Goal: Task Accomplishment & Management: Use online tool/utility

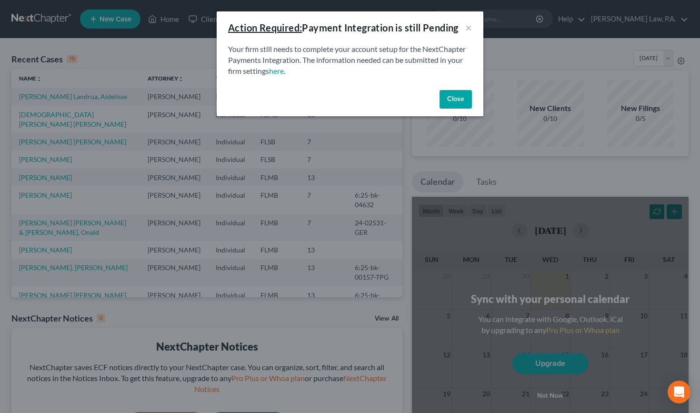
click at [457, 92] on button "Close" at bounding box center [456, 99] width 32 height 19
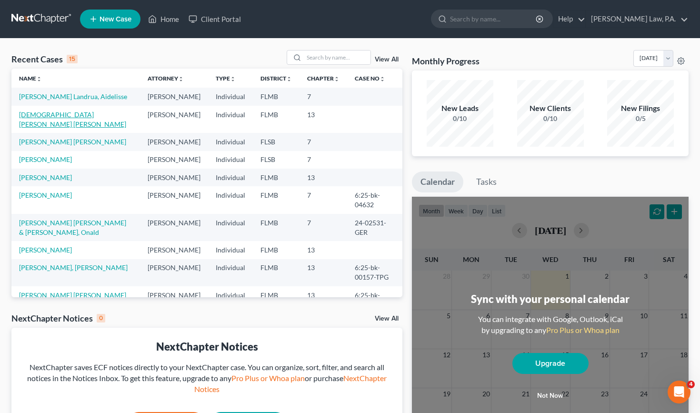
click at [66, 124] on link "[DEMOGRAPHIC_DATA][PERSON_NAME] [PERSON_NAME]" at bounding box center [72, 120] width 107 height 18
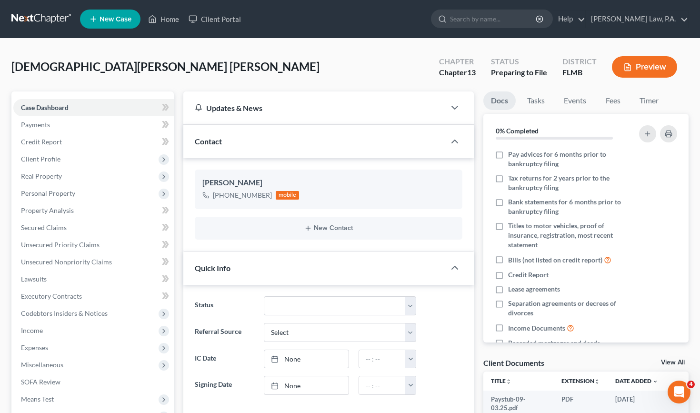
click at [652, 62] on button "Preview" at bounding box center [644, 66] width 65 height 21
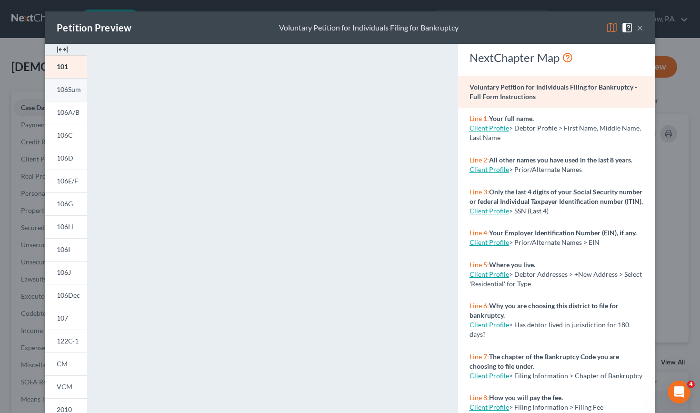
click at [72, 92] on span "106Sum" at bounding box center [69, 89] width 24 height 8
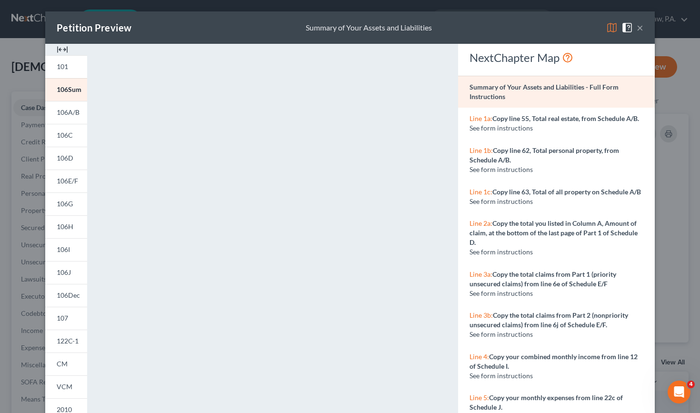
click at [643, 22] on button "×" at bounding box center [640, 27] width 7 height 11
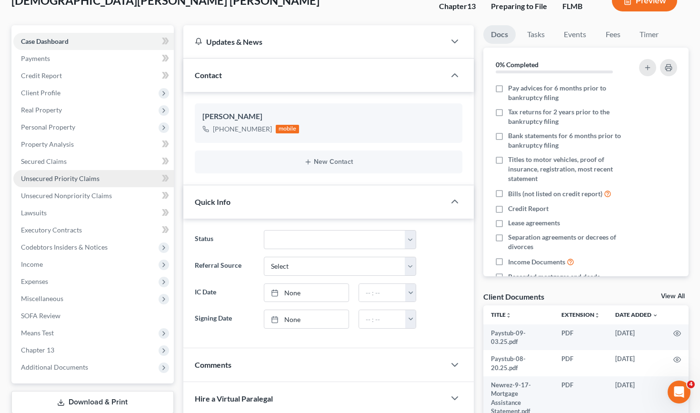
scroll to position [70, 0]
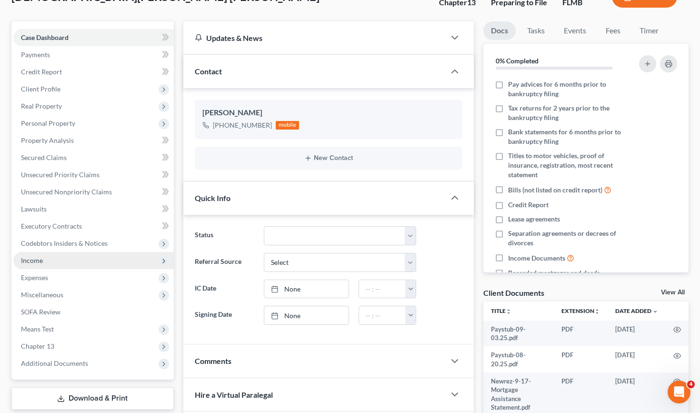
click at [66, 264] on span "Income" at bounding box center [93, 260] width 161 height 17
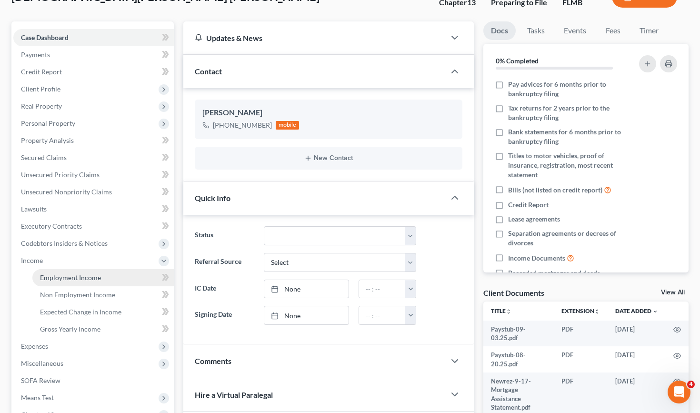
click at [70, 280] on span "Employment Income" at bounding box center [70, 277] width 61 height 8
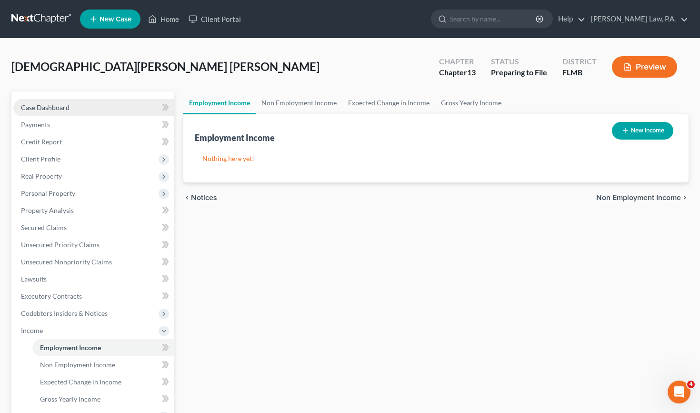
click at [111, 106] on link "Case Dashboard" at bounding box center [93, 107] width 161 height 17
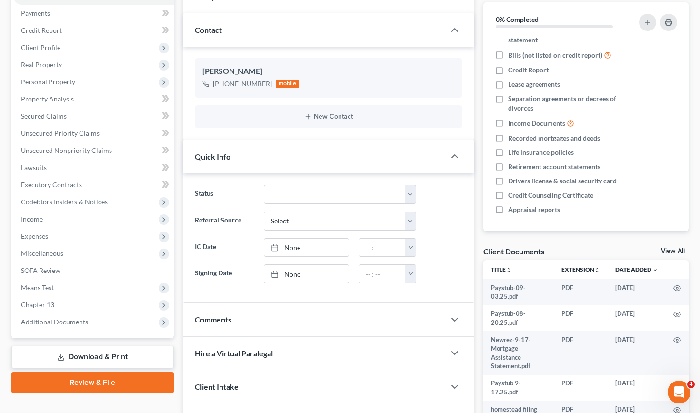
scroll to position [182, 0]
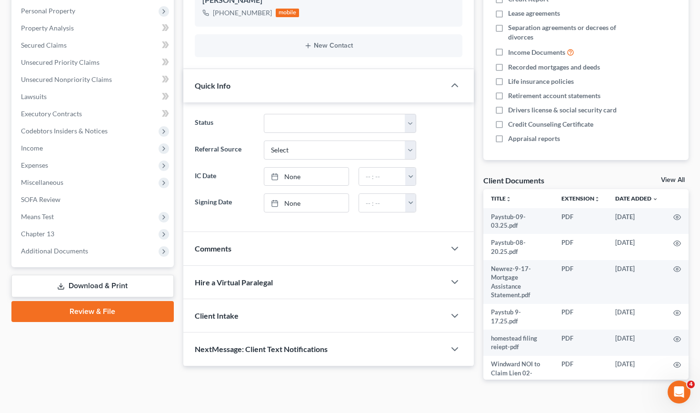
click at [676, 184] on div "View All" at bounding box center [675, 181] width 28 height 9
click at [677, 177] on link "View All" at bounding box center [673, 180] width 24 height 7
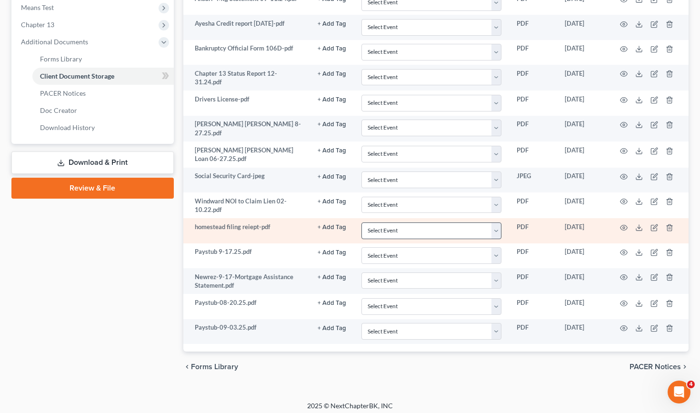
scroll to position [391, 0]
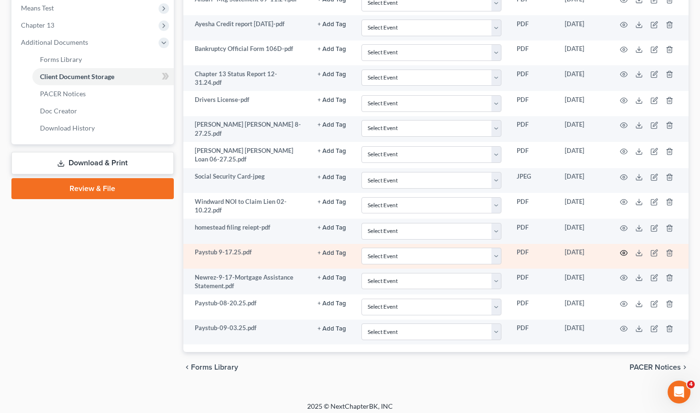
click at [622, 251] on icon "button" at bounding box center [624, 253] width 7 height 5
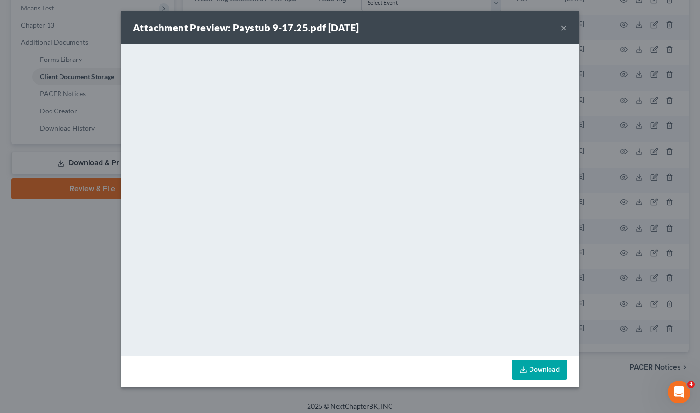
click at [565, 27] on button "×" at bounding box center [564, 27] width 7 height 11
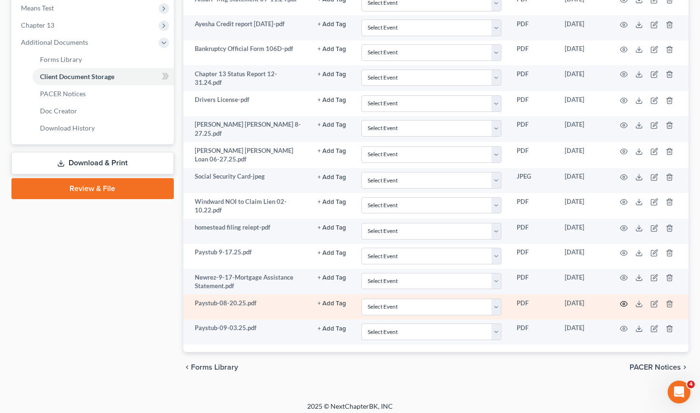
click at [624, 300] on icon "button" at bounding box center [624, 304] width 8 height 8
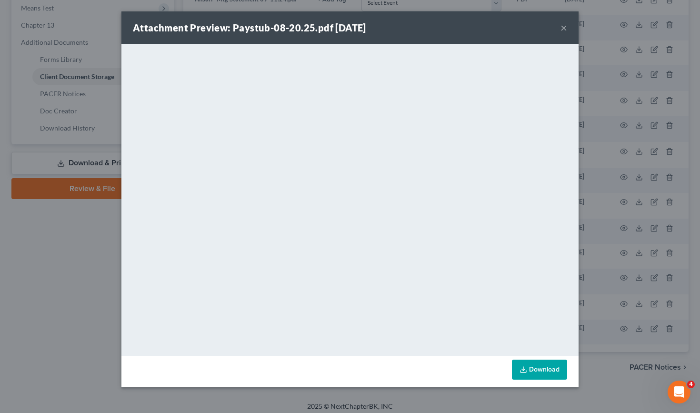
click at [564, 25] on button "×" at bounding box center [564, 27] width 7 height 11
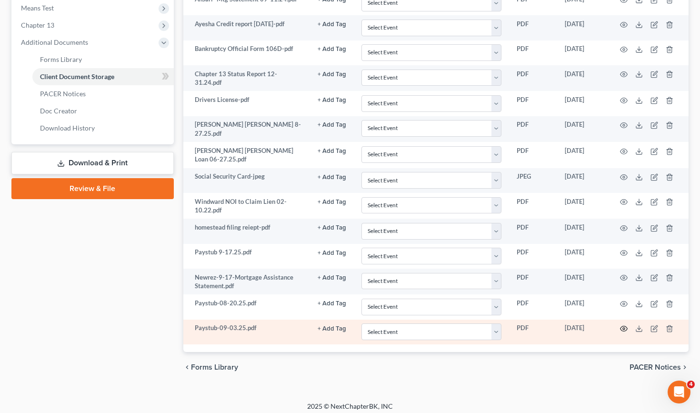
click at [621, 326] on icon "button" at bounding box center [624, 328] width 7 height 5
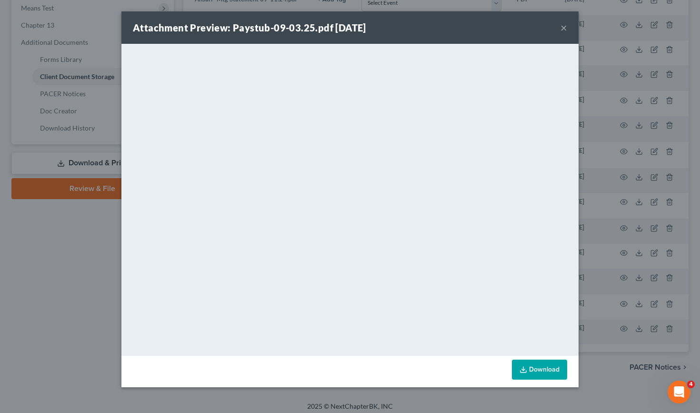
click at [563, 26] on button "×" at bounding box center [564, 27] width 7 height 11
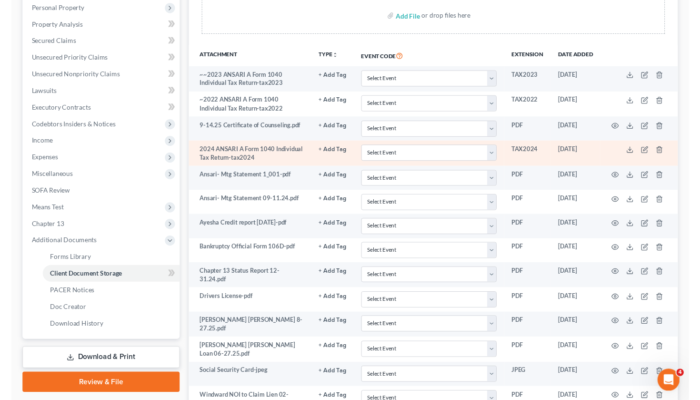
scroll to position [185, 0]
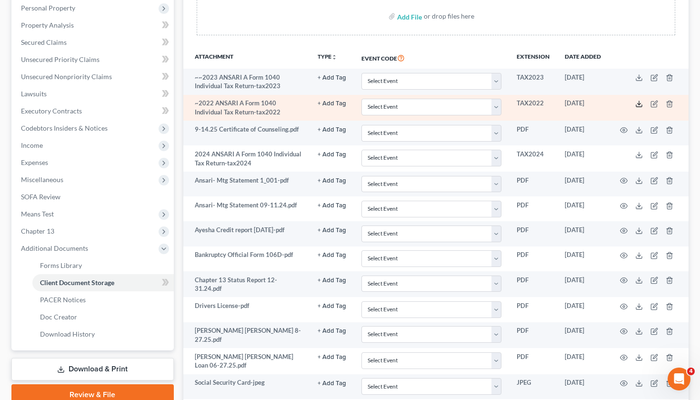
click at [639, 106] on icon at bounding box center [639, 106] width 6 height 2
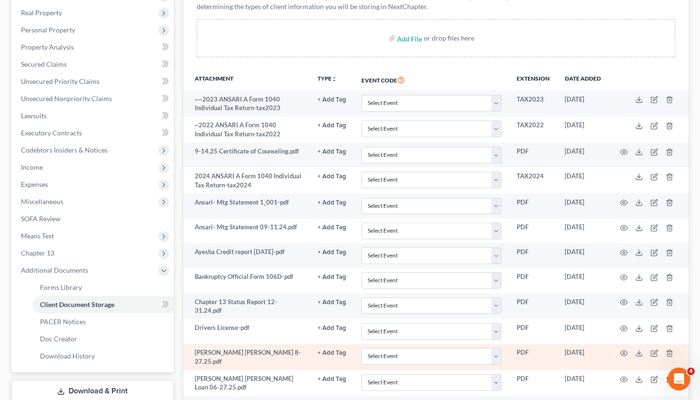
scroll to position [143, 0]
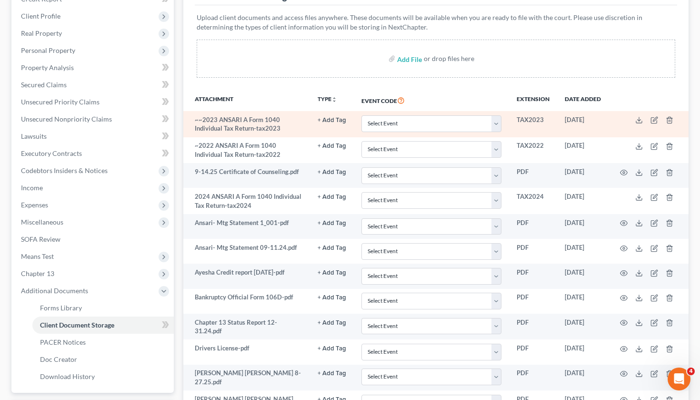
click at [523, 125] on td "TAX2023" at bounding box center [533, 124] width 48 height 26
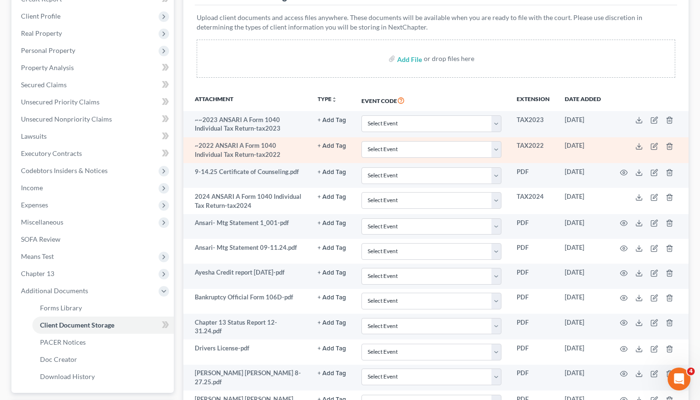
click at [525, 142] on td "TAX2022" at bounding box center [533, 150] width 48 height 26
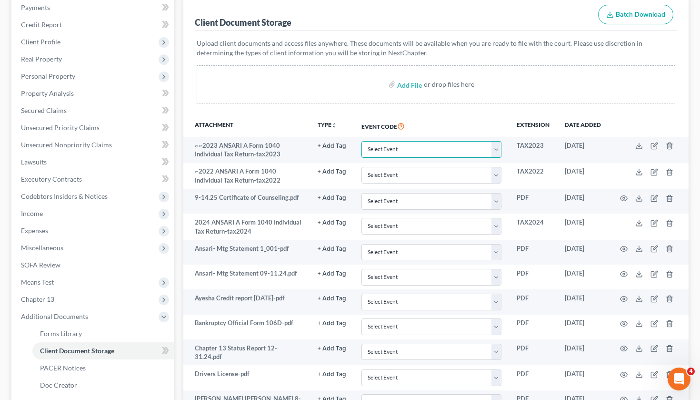
scroll to position [116, 0]
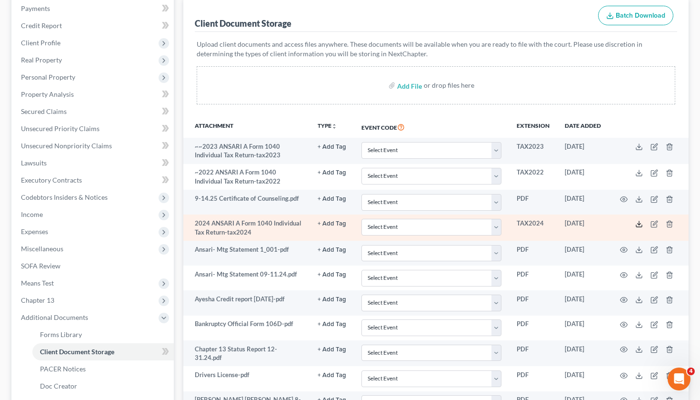
click at [641, 222] on icon at bounding box center [639, 224] width 8 height 8
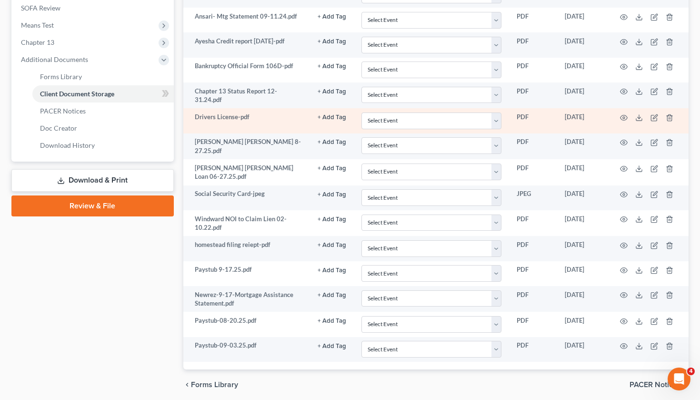
scroll to position [374, 0]
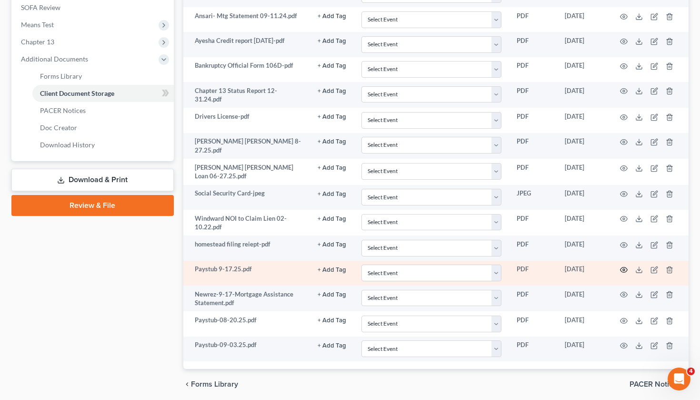
click at [625, 267] on icon "button" at bounding box center [624, 269] width 7 height 5
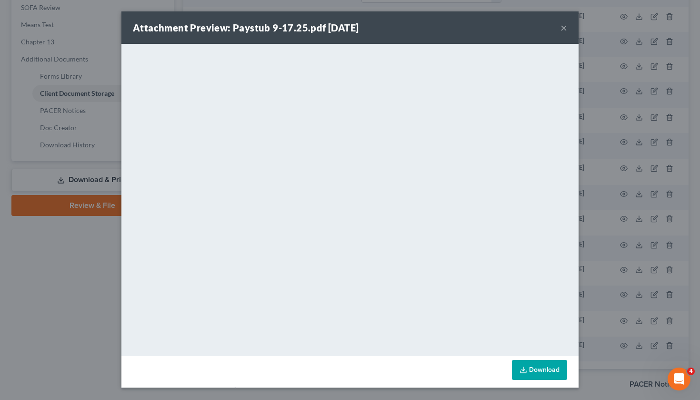
click at [568, 28] on div "Attachment Preview: Paystub 9-17.25.pdf [DATE] ×" at bounding box center [349, 27] width 457 height 32
click at [565, 28] on button "×" at bounding box center [564, 27] width 7 height 11
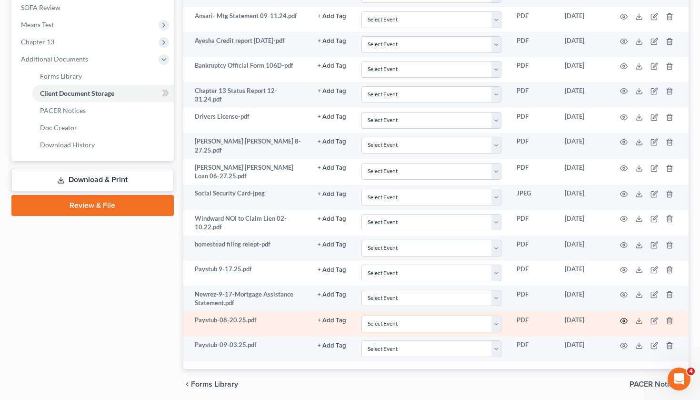
click at [621, 318] on icon "button" at bounding box center [624, 320] width 7 height 5
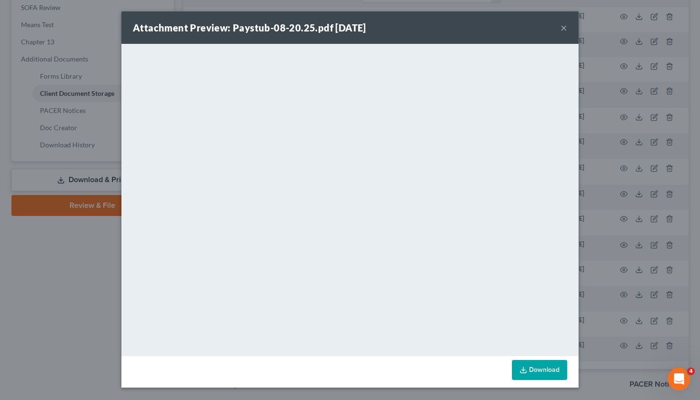
click at [561, 28] on button "×" at bounding box center [564, 27] width 7 height 11
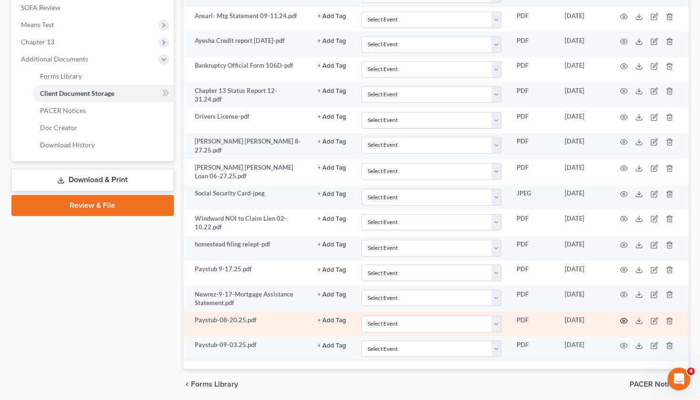
click at [623, 320] on circle "button" at bounding box center [624, 321] width 2 height 2
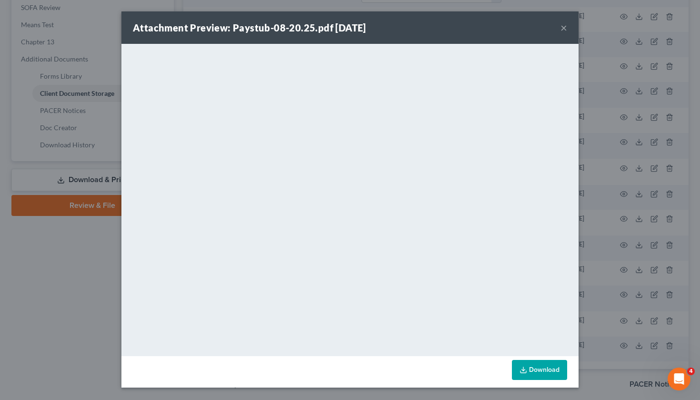
click at [561, 30] on button "×" at bounding box center [564, 27] width 7 height 11
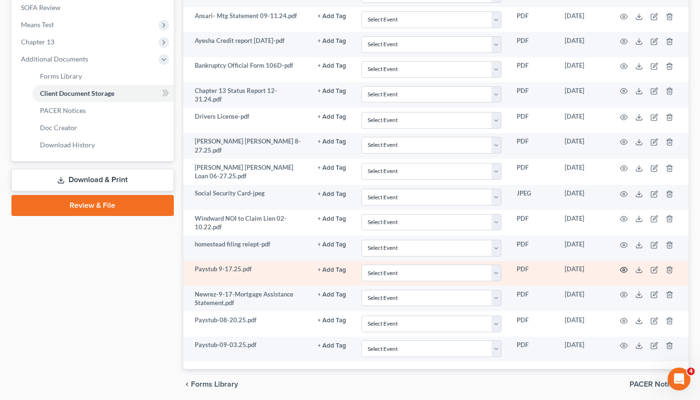
click at [623, 266] on icon "button" at bounding box center [624, 270] width 8 height 8
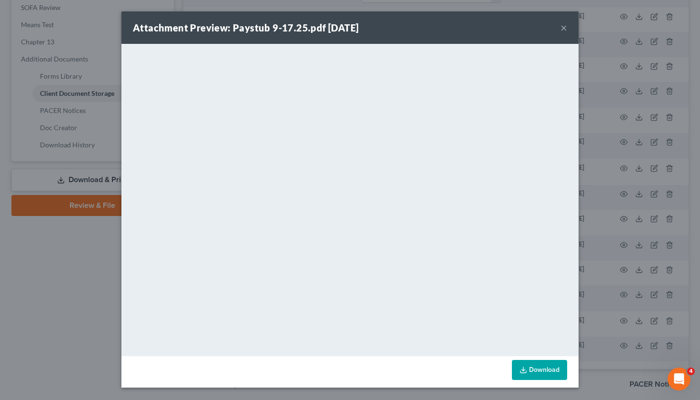
click at [565, 30] on button "×" at bounding box center [564, 27] width 7 height 11
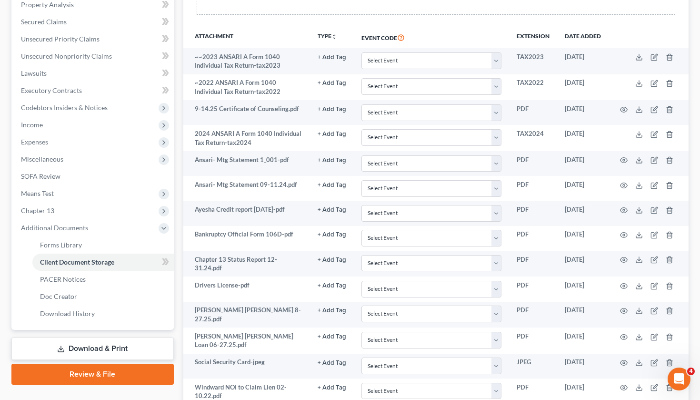
scroll to position [101, 0]
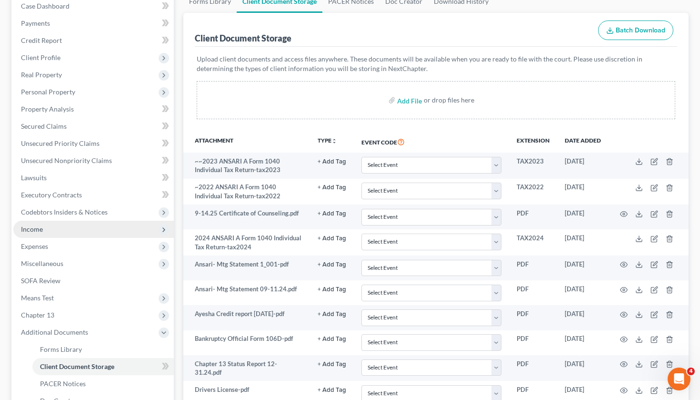
click at [126, 231] on span "Income" at bounding box center [93, 229] width 161 height 17
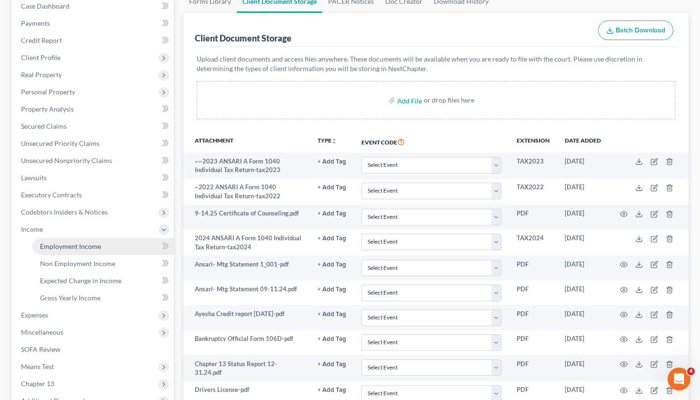
click at [126, 242] on link "Employment Income" at bounding box center [102, 246] width 141 height 17
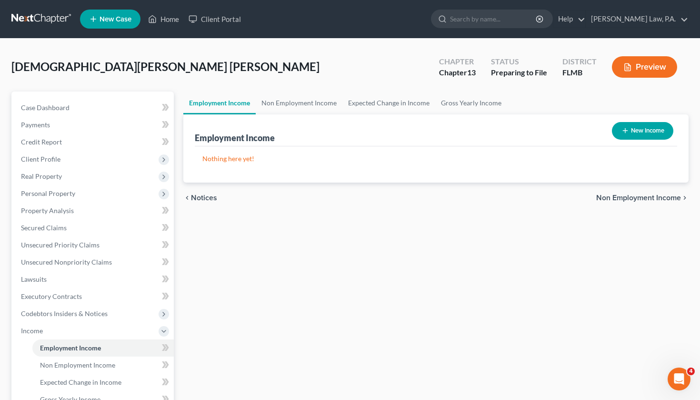
click at [666, 135] on button "New Income" at bounding box center [642, 131] width 61 height 18
select select "0"
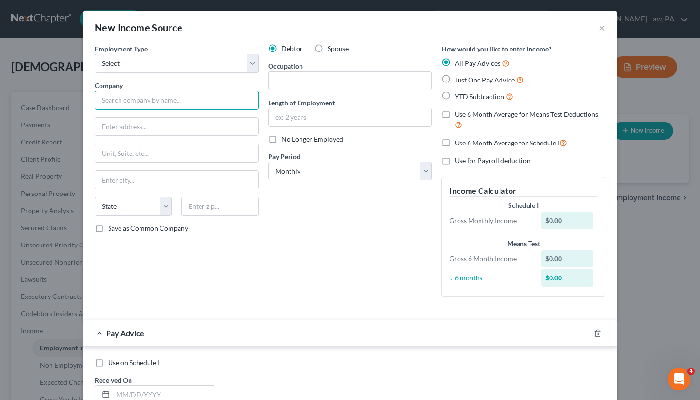
click at [239, 97] on input "text" at bounding box center [177, 100] width 164 height 19
type input "Orange County Publics Schools"
click at [328, 75] on input "text" at bounding box center [350, 80] width 163 height 18
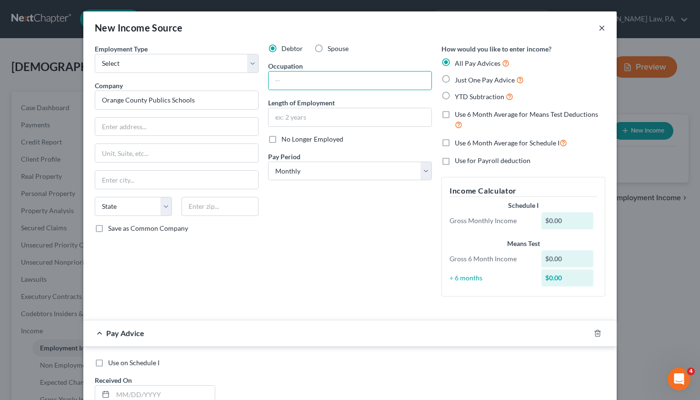
click at [604, 29] on button "×" at bounding box center [602, 27] width 7 height 11
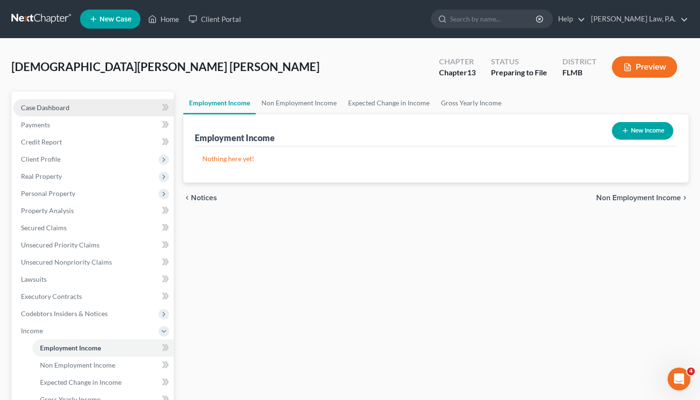
click at [121, 107] on link "Case Dashboard" at bounding box center [93, 107] width 161 height 17
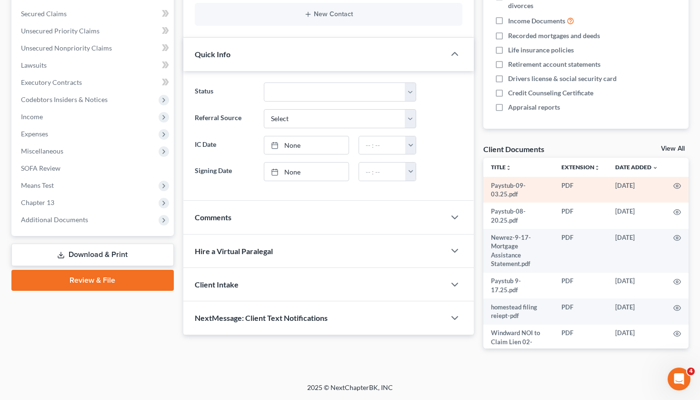
scroll to position [213, 0]
click at [679, 187] on icon "button" at bounding box center [678, 186] width 8 height 8
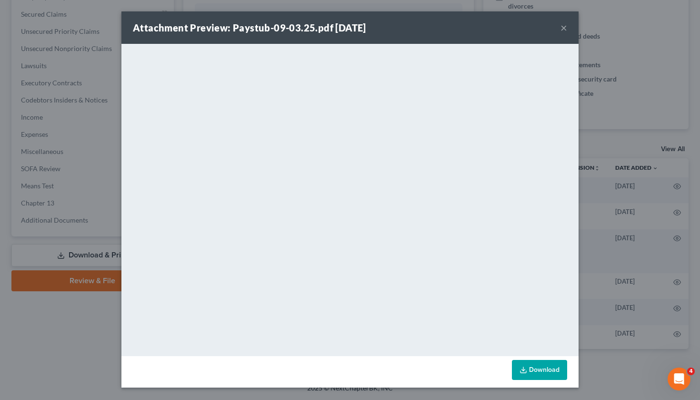
click at [563, 26] on button "×" at bounding box center [564, 27] width 7 height 11
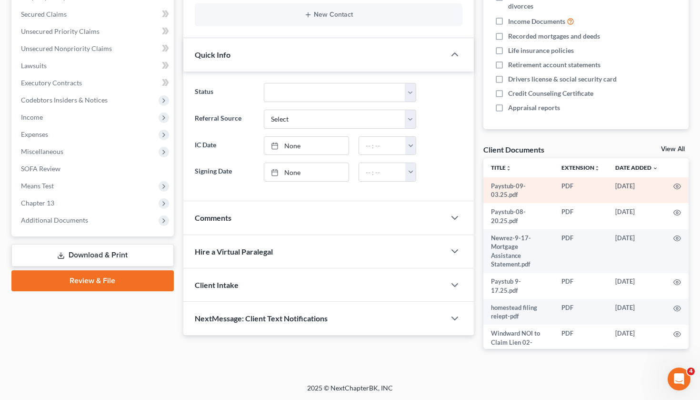
click at [526, 188] on td "Paystub-09-03.25.pdf" at bounding box center [519, 190] width 71 height 26
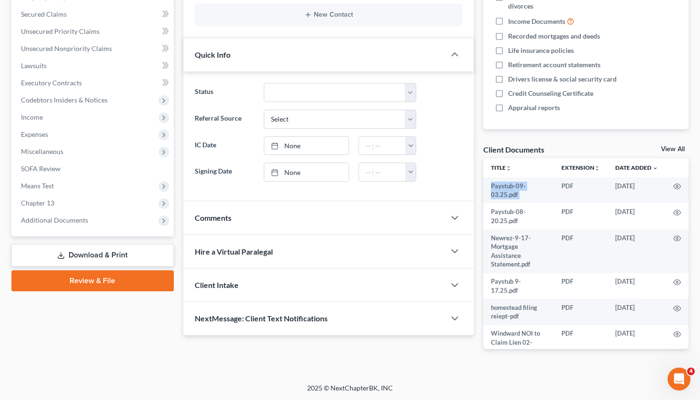
click at [662, 146] on link "View All" at bounding box center [673, 149] width 24 height 7
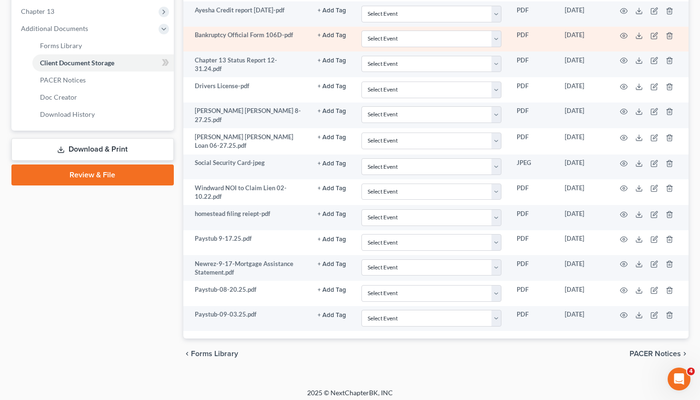
scroll to position [404, 0]
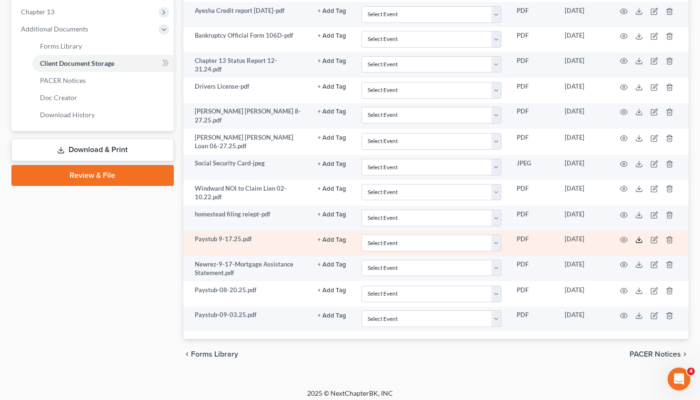
click at [638, 237] on icon at bounding box center [639, 240] width 8 height 8
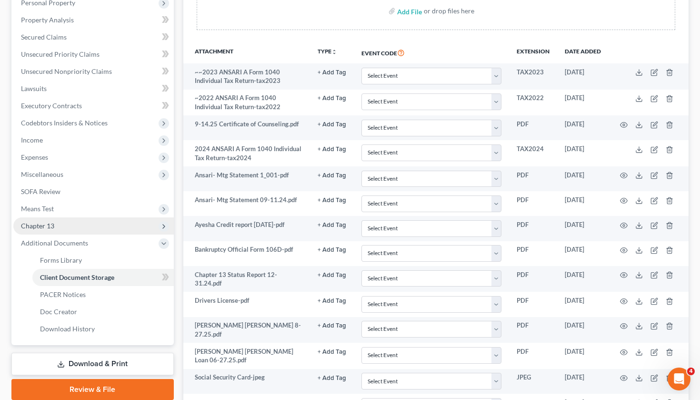
scroll to position [183, 0]
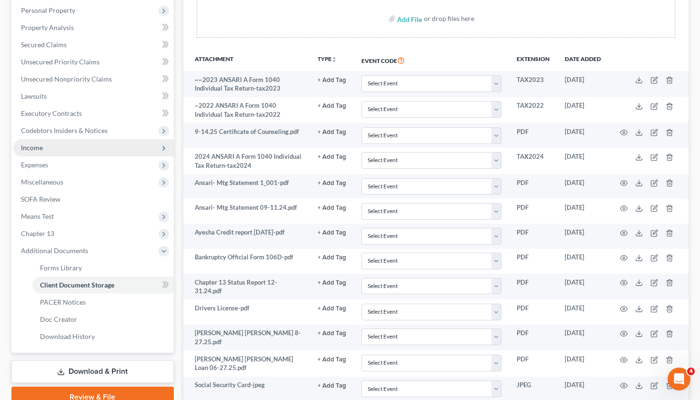
click at [103, 145] on span "Income" at bounding box center [93, 147] width 161 height 17
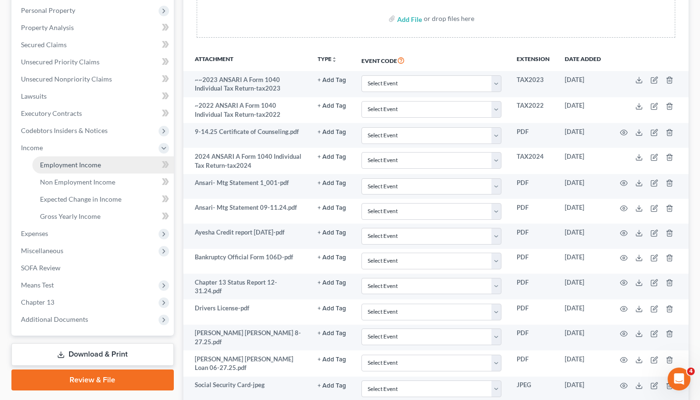
click at [103, 167] on link "Employment Income" at bounding box center [102, 164] width 141 height 17
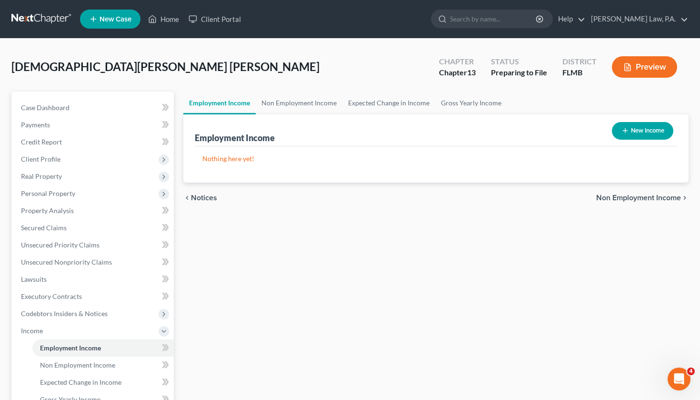
click at [653, 128] on button "New Income" at bounding box center [642, 131] width 61 height 18
select select "0"
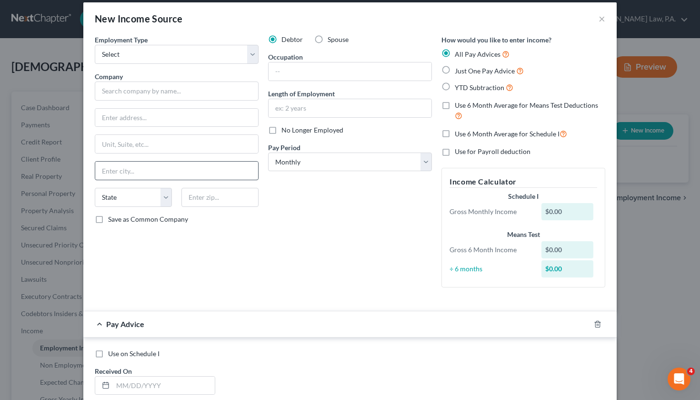
scroll to position [10, 0]
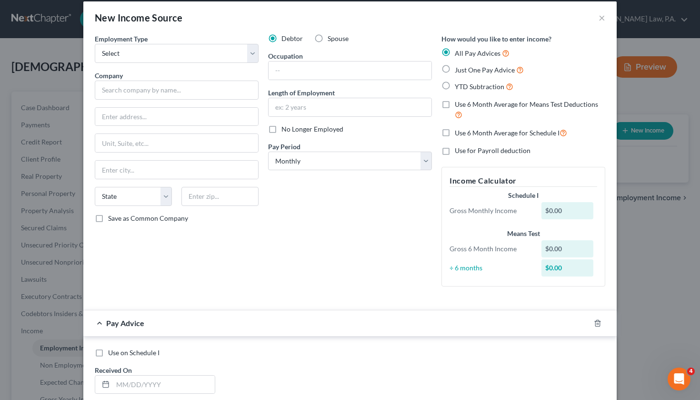
click at [455, 71] on label "Just One Pay Advice" at bounding box center [489, 69] width 69 height 11
click at [459, 71] on input "Just One Pay Advice" at bounding box center [462, 67] width 6 height 6
radio input "true"
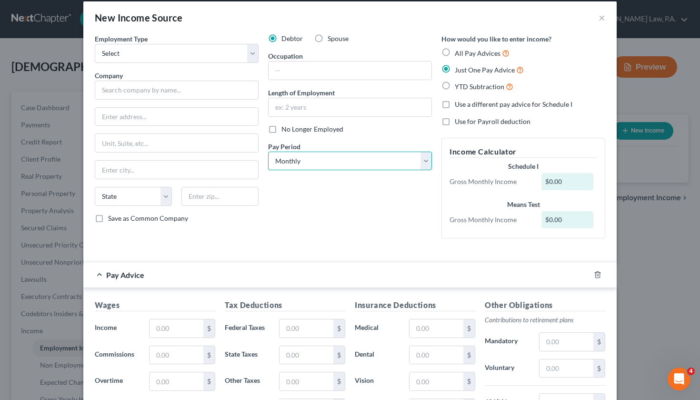
select select "1"
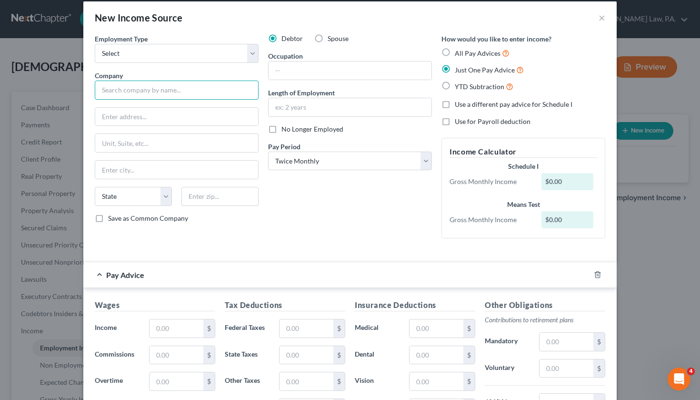
click at [171, 99] on input "text" at bounding box center [177, 90] width 164 height 19
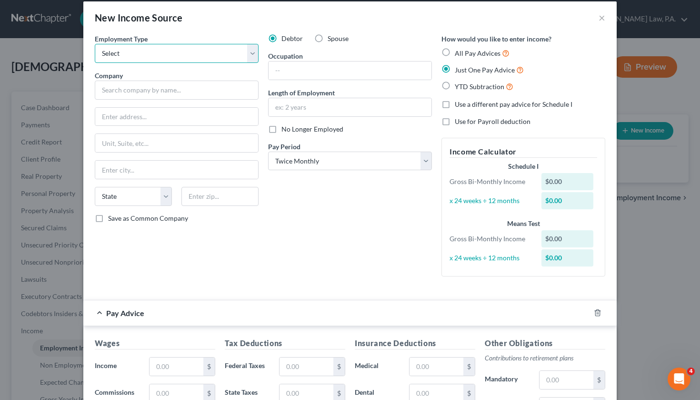
select select "0"
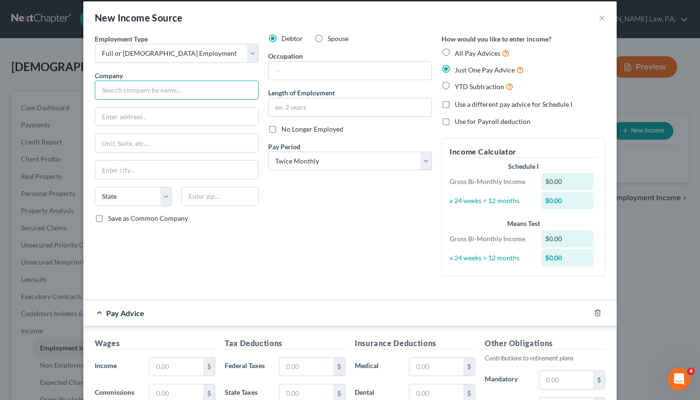
click at [146, 94] on input "text" at bounding box center [177, 90] width 164 height 19
type input "[GEOGRAPHIC_DATA]"
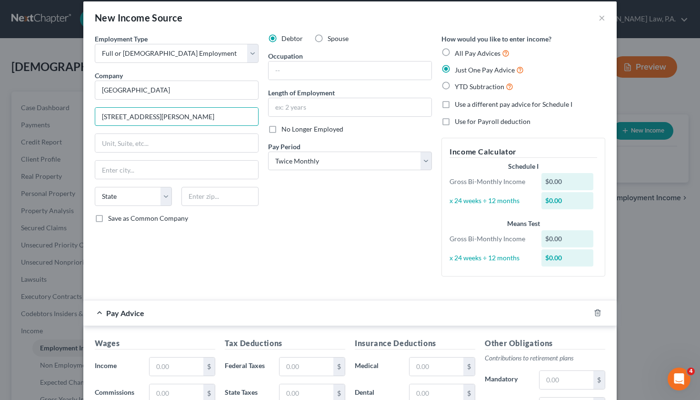
type input "[STREET_ADDRESS][PERSON_NAME]"
type input "Orlando"
select select "9"
type input "32801"
click at [328, 70] on input "text" at bounding box center [350, 70] width 163 height 18
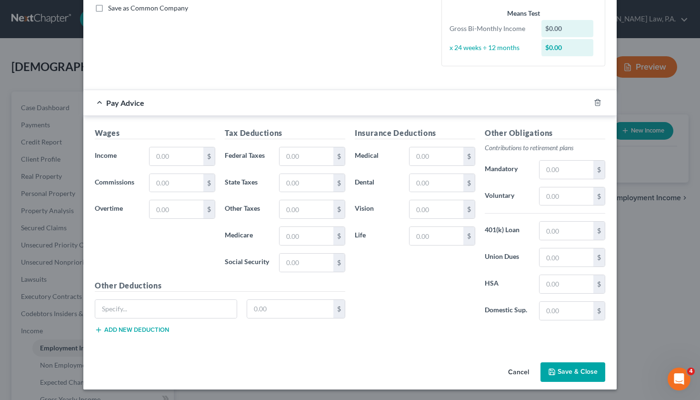
scroll to position [220, 0]
type input "Day Instructor"
click at [182, 158] on input "text" at bounding box center [177, 157] width 54 height 18
type input "2,260.58"
click at [285, 160] on input "text" at bounding box center [307, 157] width 54 height 18
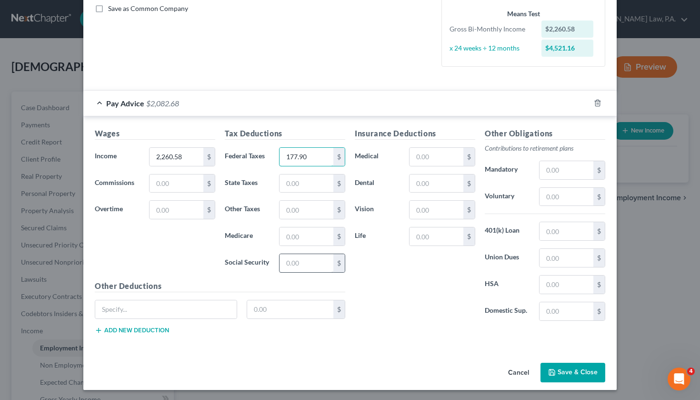
type input "177.90"
click at [312, 255] on input "text" at bounding box center [307, 263] width 54 height 18
type input "136.63"
click at [320, 235] on input "text" at bounding box center [307, 236] width 54 height 18
type input "31.95"
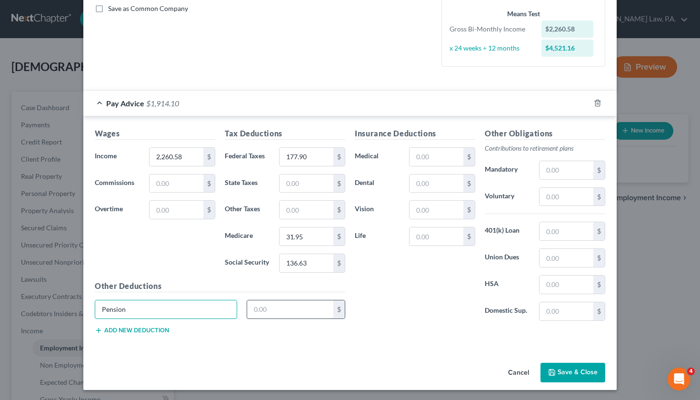
type input "Pension"
click at [282, 315] on input "text" at bounding box center [290, 309] width 87 height 18
type input "67.82"
click at [134, 329] on button "Add new deduction" at bounding box center [132, 330] width 74 height 8
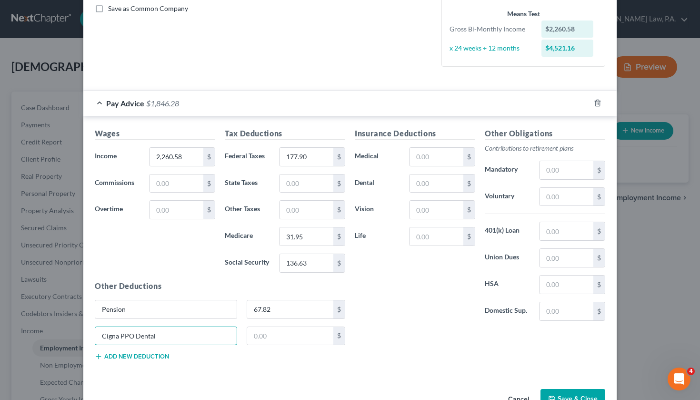
type input "Cigna PPO Dental"
click at [289, 348] on div "Cigna PPO Dental $" at bounding box center [220, 339] width 260 height 27
click at [290, 342] on input "text" at bounding box center [290, 336] width 87 height 18
type input "56.93"
click at [141, 353] on button "Add new deduction" at bounding box center [132, 357] width 74 height 8
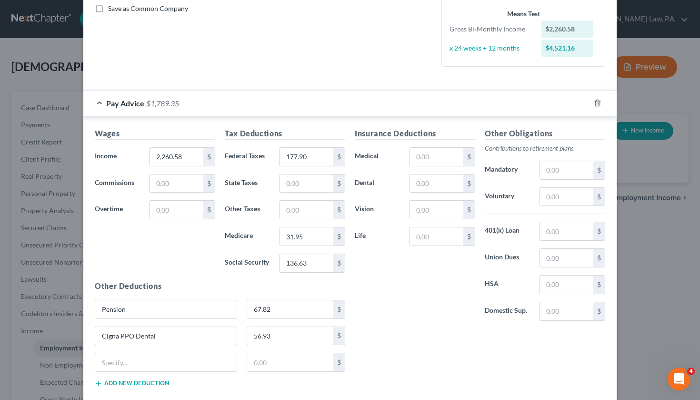
click at [393, 319] on div "Insurance Deductions Medical $ Dental $ Vision $ Life $" at bounding box center [415, 228] width 130 height 201
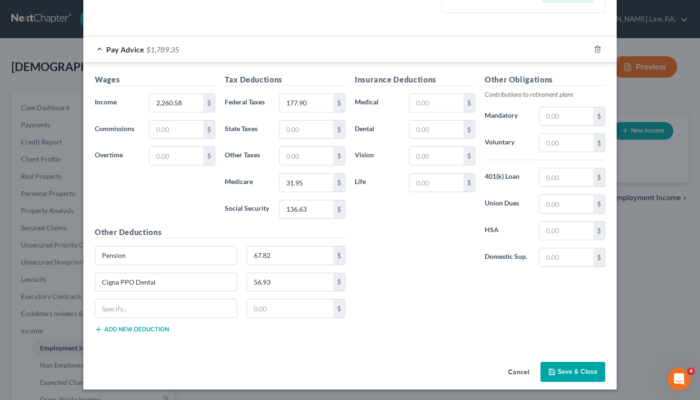
scroll to position [273, 0]
click at [574, 369] on button "Save & Close" at bounding box center [573, 372] width 65 height 20
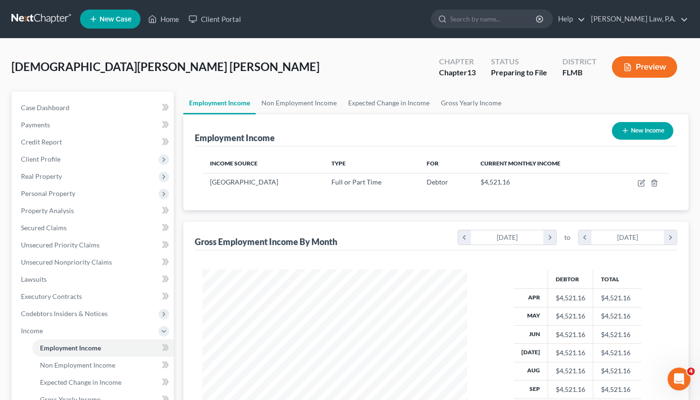
scroll to position [0, 0]
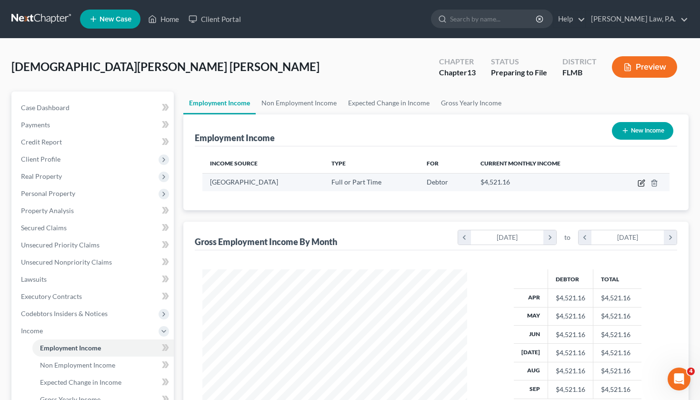
click at [638, 183] on icon "button" at bounding box center [641, 184] width 6 height 6
select select "0"
select select "9"
select select "1"
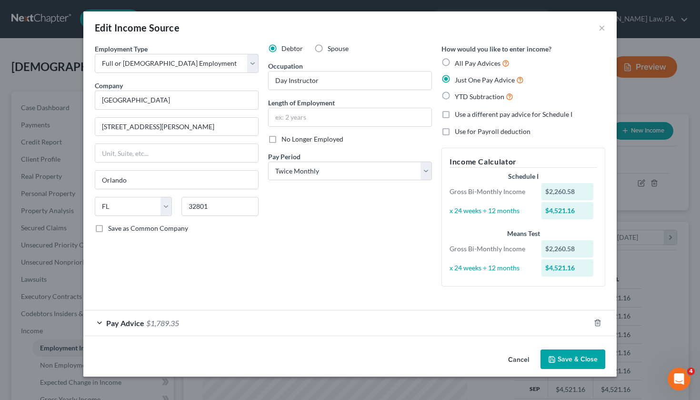
click at [348, 299] on div "Employment Type * Select Full or [DEMOGRAPHIC_DATA] Employment Self Employment …" at bounding box center [350, 173] width 520 height 258
click at [339, 319] on div "Pay Advice $1,789.35" at bounding box center [336, 322] width 507 height 25
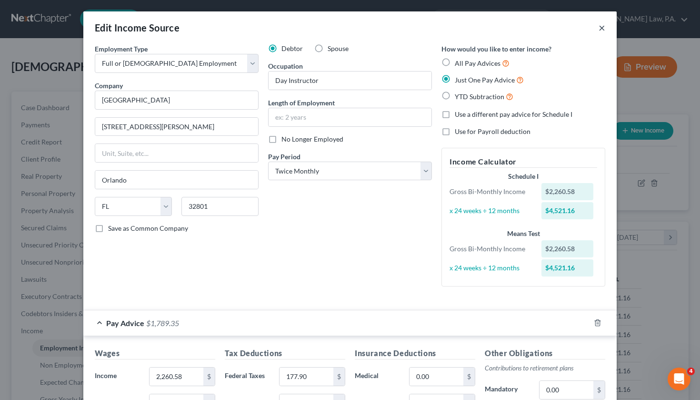
click at [602, 25] on button "×" at bounding box center [602, 27] width 7 height 11
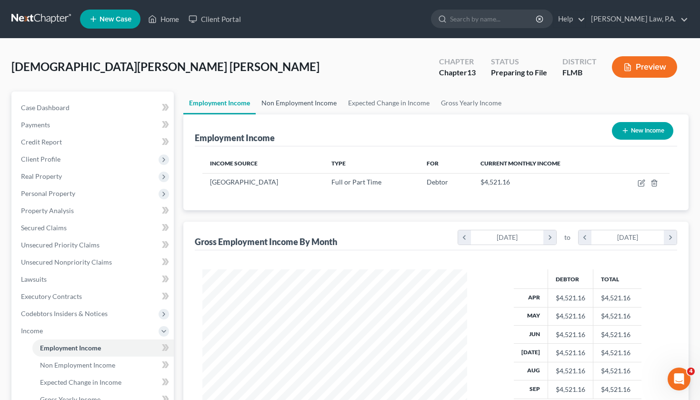
click at [307, 106] on link "Non Employment Income" at bounding box center [299, 102] width 87 height 23
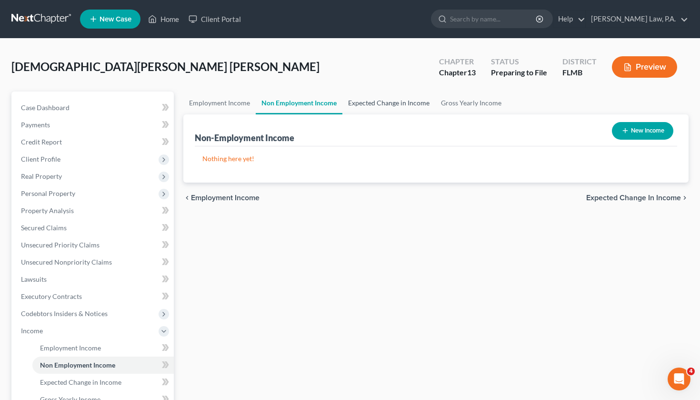
click at [386, 109] on link "Expected Change in Income" at bounding box center [389, 102] width 93 height 23
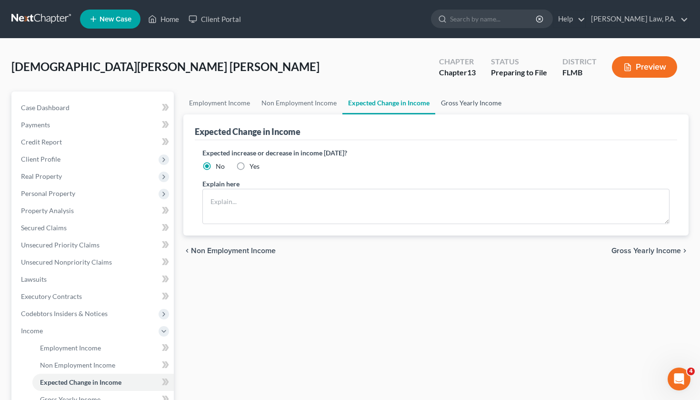
click at [467, 103] on link "Gross Yearly Income" at bounding box center [471, 102] width 72 height 23
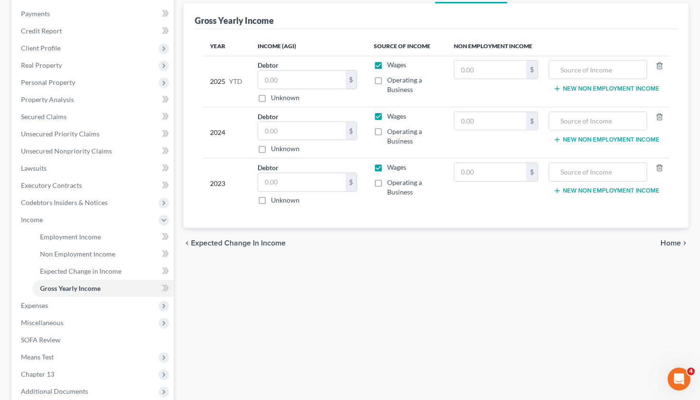
scroll to position [111, 0]
click at [194, 288] on div "Employment Income Non Employment Income Expected Change in Income Gross Yearly …" at bounding box center [436, 222] width 515 height 482
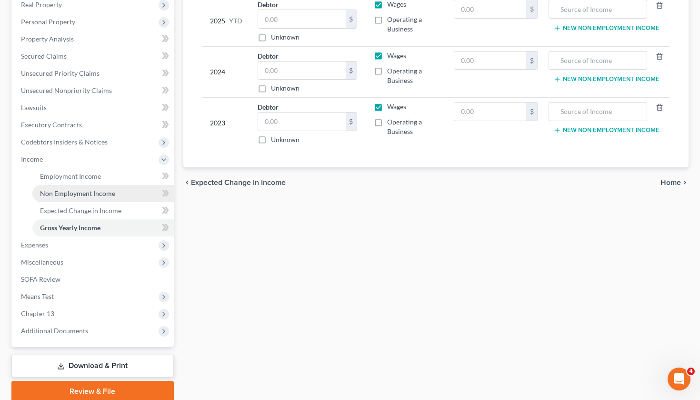
scroll to position [163, 0]
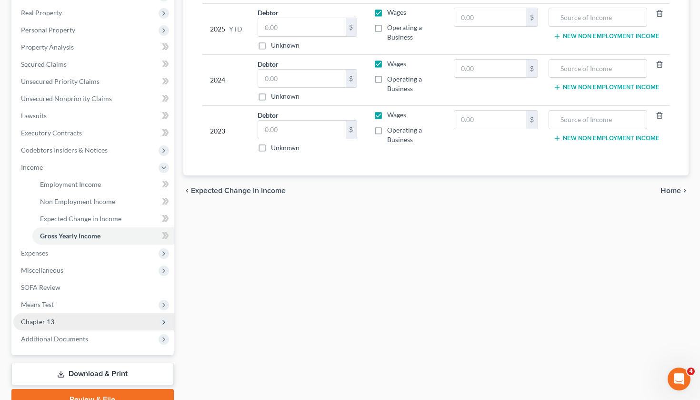
click at [68, 322] on span "Chapter 13" at bounding box center [93, 321] width 161 height 17
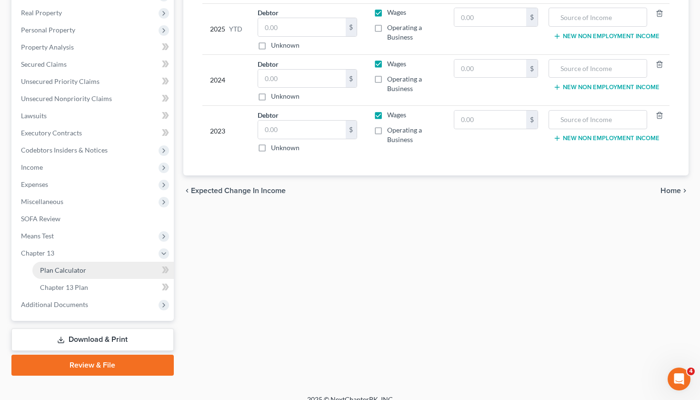
click at [76, 277] on link "Plan Calculator" at bounding box center [102, 270] width 141 height 17
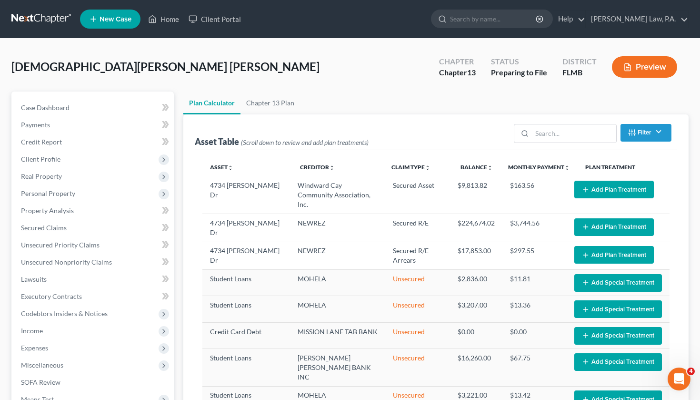
select select "59"
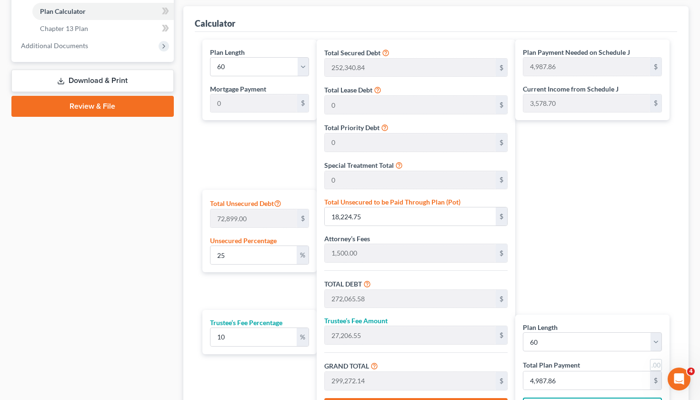
scroll to position [438, 0]
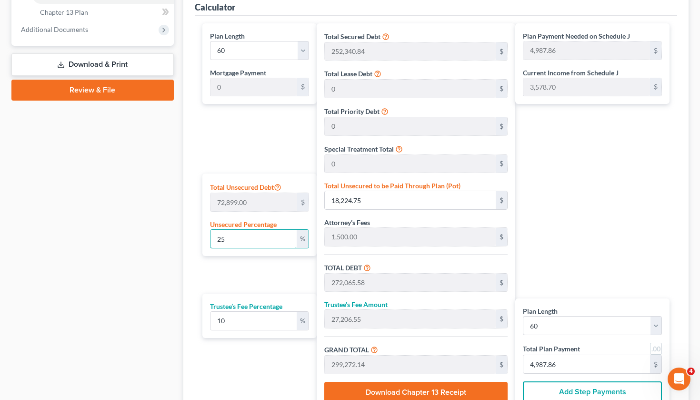
drag, startPoint x: 235, startPoint y: 246, endPoint x: 169, endPoint y: 250, distance: 66.3
click at [169, 250] on div "Petition Navigation Case Dashboard Payments Invoices Payments Payments Credit R…" at bounding box center [350, 52] width 687 height 799
type input "2"
type input "1,457.98"
type input "255,298.82"
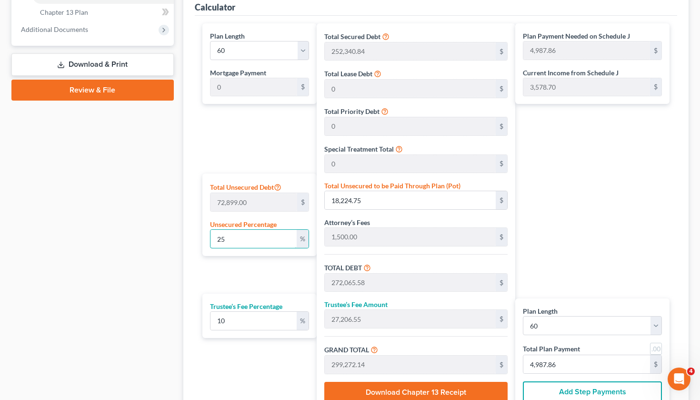
type input "25,529.88"
type input "280,828.70"
type input "4,680.47"
type input "253,840.84"
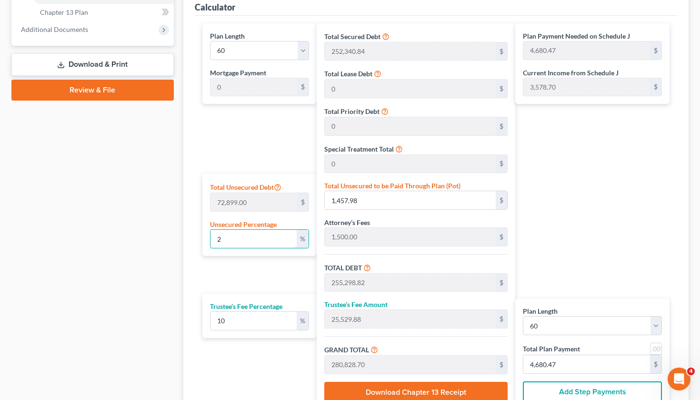
type input "25,384.08"
type input "279,224.92"
type input "4,653.74"
type input "1"
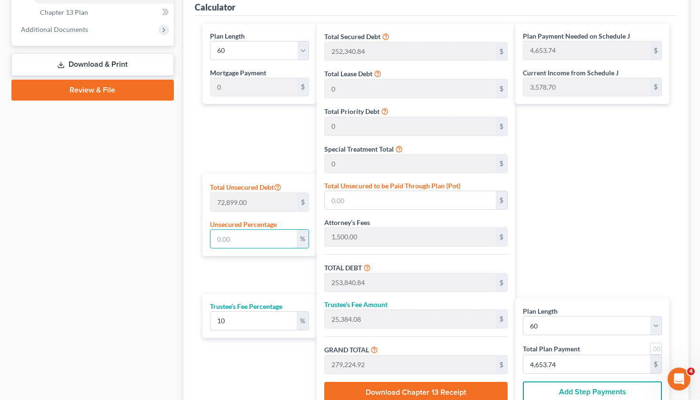
type input "728.99"
type input "254,569.83"
type input "25,456.98"
type input "280,026.81"
type input "4,667.11"
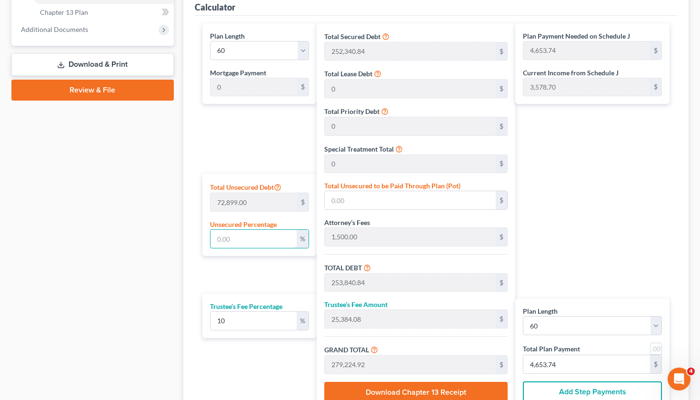
type input "4,667.11"
type input "10"
type input "7,289.90"
type input "261,130.74"
type input "26,113.07"
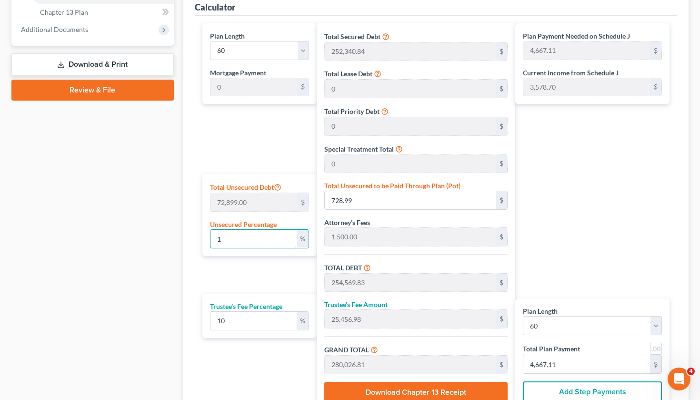
type input "287,243.81"
type input "4,787.39"
click at [248, 160] on div "Plan Length 1 2 3 4 5 6 7 8 9 10 11 12 13 14 15 16 17 18 19 20 21 22 23 24 25 2…" at bounding box center [257, 216] width 119 height 387
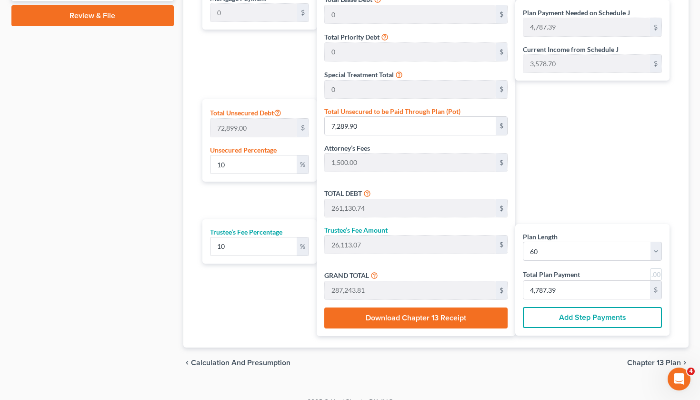
scroll to position [514, 0]
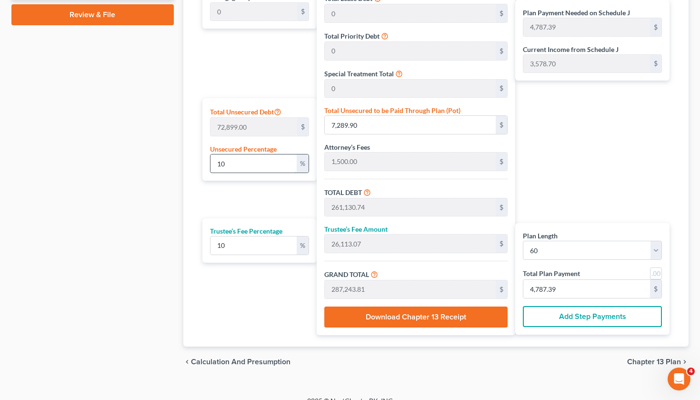
click at [248, 160] on input "10" at bounding box center [254, 163] width 86 height 18
click at [271, 210] on div "Plan Length 1 2 3 4 5 6 7 8 9 10 11 12 13 14 15 16 17 18 19 20 21 22 23 24 25 2…" at bounding box center [257, 141] width 119 height 387
drag, startPoint x: 235, startPoint y: 165, endPoint x: 192, endPoint y: 172, distance: 43.0
click at [192, 172] on div "Calculator Plan Length 1 2 3 4 5 6 7 8 9 10 11 12 13 14 15 16 17 18 19 20 21 22…" at bounding box center [436, 131] width 506 height 432
type input "1"
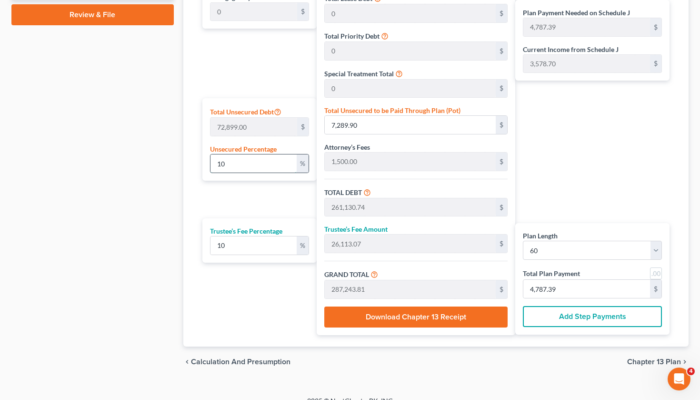
type input "728.99"
type input "254,569.83"
type input "25,456.98"
type input "280,026.81"
type input "4,667.11"
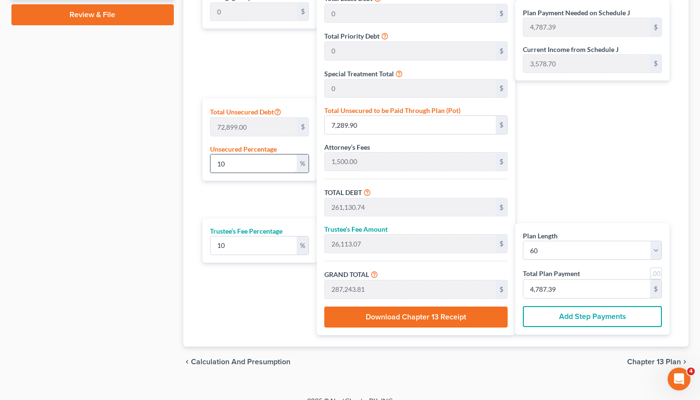
type input "4,667.11"
type input "253,840.84"
type input "25,384.08"
type input "279,224.92"
type input "4,653.74"
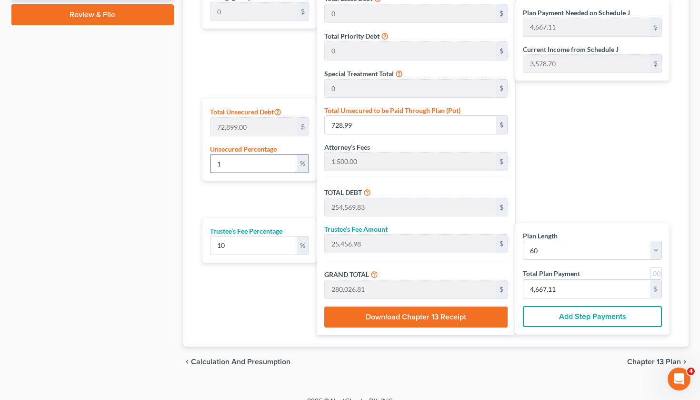
type input "4,653.74"
type input "5"
type input "3,644.95"
type input "257,485.79"
type input "25,748.57"
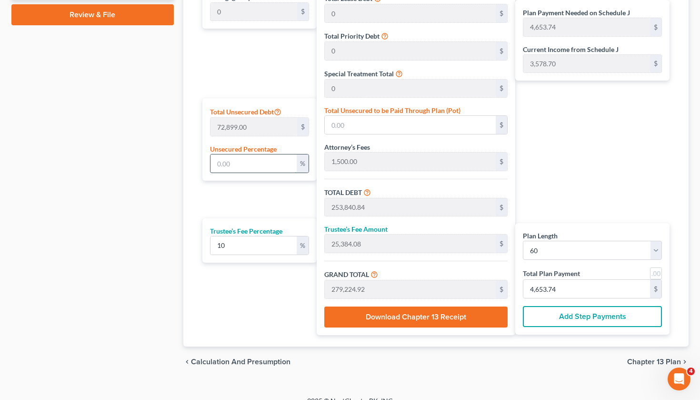
type input "283,234.36"
type input "4,720.57"
type input "5"
click at [246, 202] on div "Plan Length 1 2 3 4 5 6 7 8 9 10 11 12 13 14 15 16 17 18 19 20 21 22 23 24 25 2…" at bounding box center [257, 141] width 119 height 387
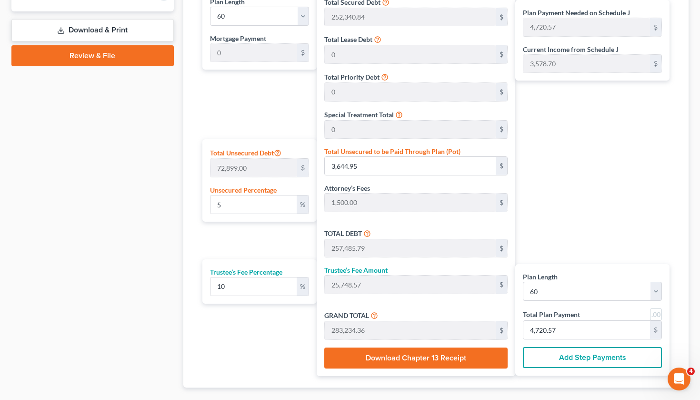
scroll to position [485, 0]
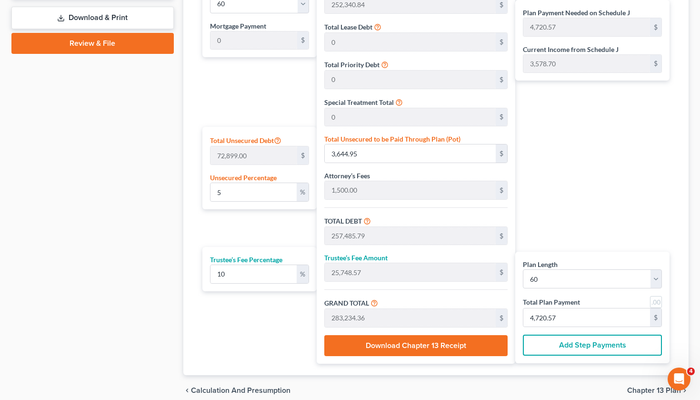
click at [602, 346] on button "Add Step Payments" at bounding box center [592, 344] width 139 height 21
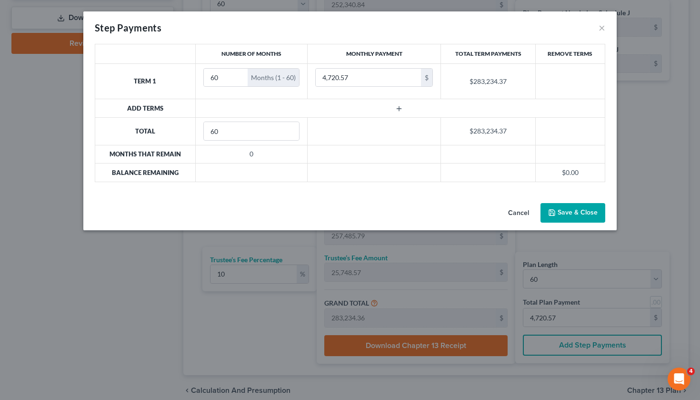
click at [571, 212] on button "Save & Close" at bounding box center [573, 213] width 65 height 20
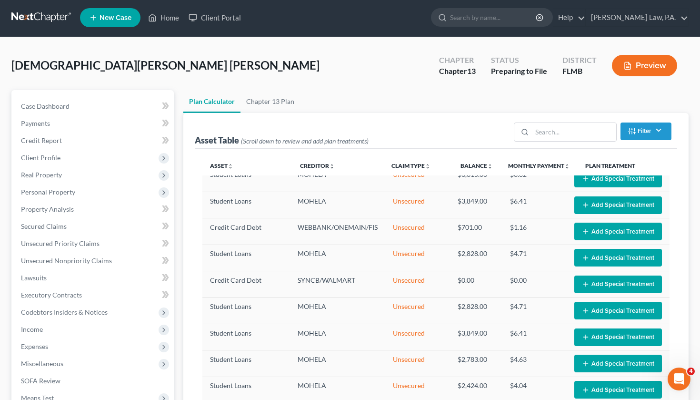
scroll to position [1, 0]
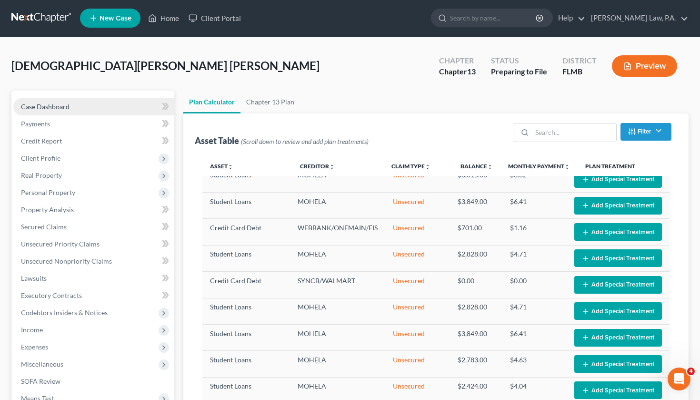
click at [139, 106] on link "Case Dashboard" at bounding box center [93, 106] width 161 height 17
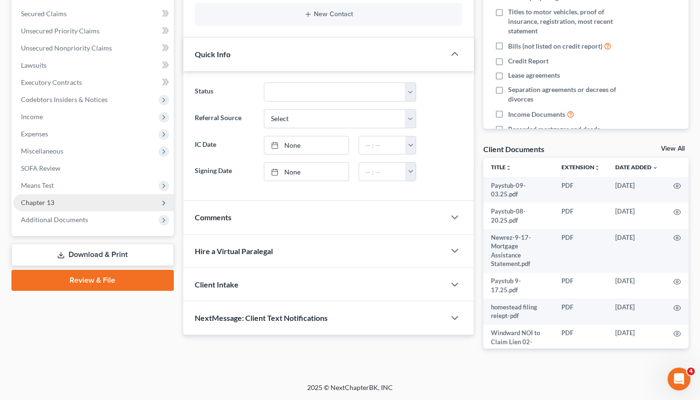
scroll to position [213, 0]
click at [75, 204] on span "Chapter 13" at bounding box center [93, 202] width 161 height 17
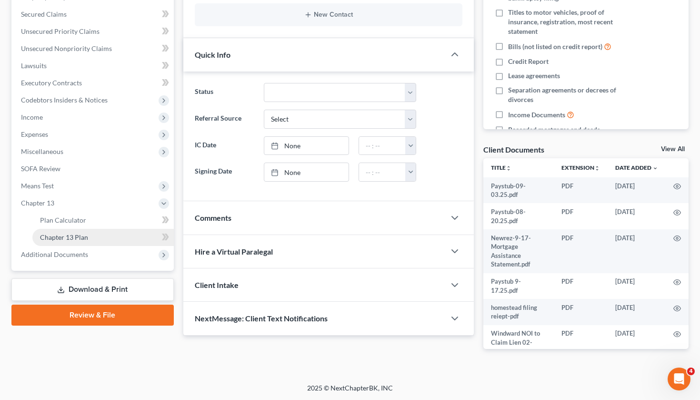
click at [90, 240] on link "Chapter 13 Plan" at bounding box center [102, 237] width 141 height 17
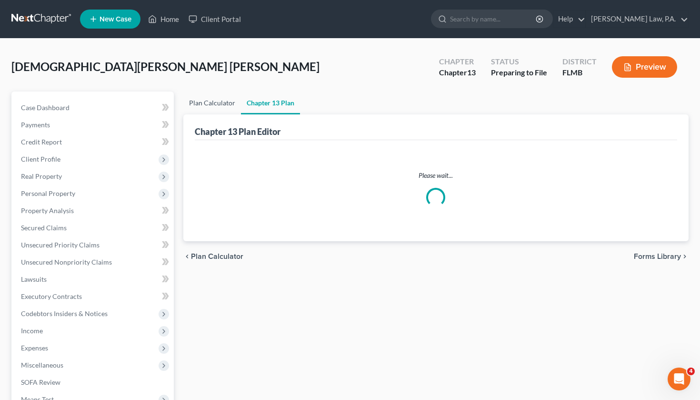
click at [210, 98] on link "Plan Calculator" at bounding box center [212, 102] width 58 height 23
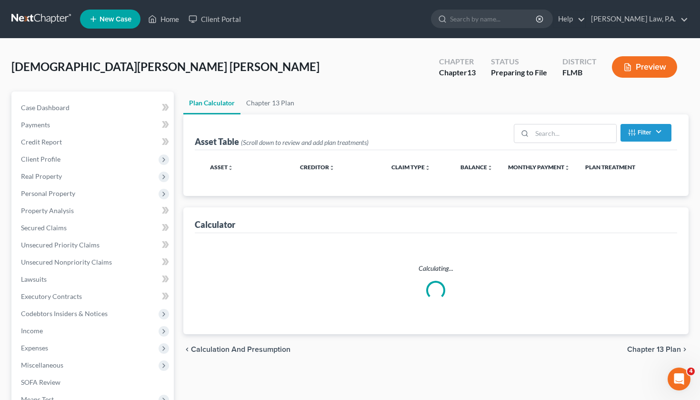
select select "59"
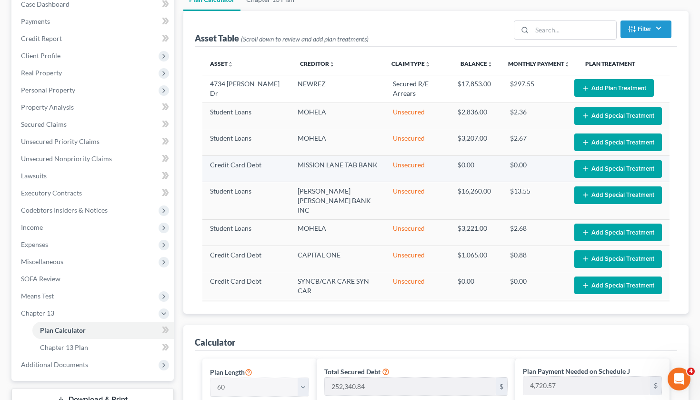
scroll to position [63, 0]
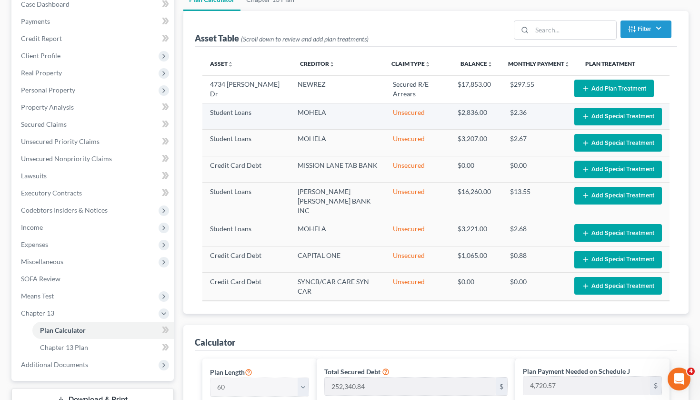
click at [615, 108] on button "Add Special Treatment" at bounding box center [618, 117] width 88 height 18
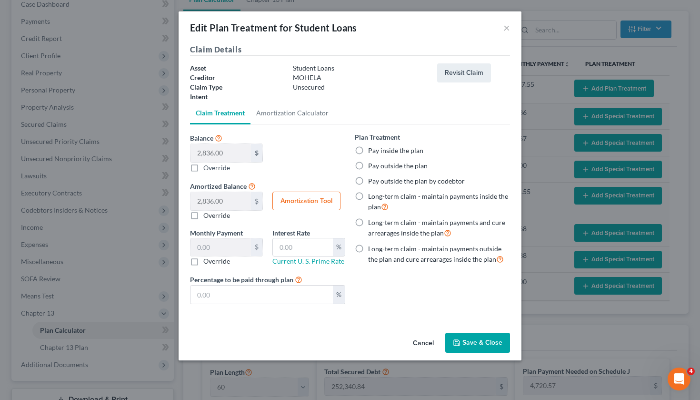
click at [368, 148] on label "Pay inside the plan" at bounding box center [395, 151] width 55 height 10
click at [372, 148] on input "Pay inside the plan" at bounding box center [375, 149] width 6 height 6
radio input "true"
click at [473, 347] on button "Save & Close" at bounding box center [477, 343] width 65 height 20
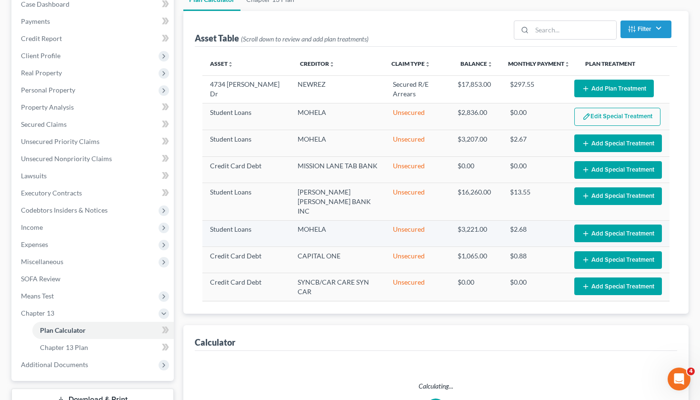
select select "59"
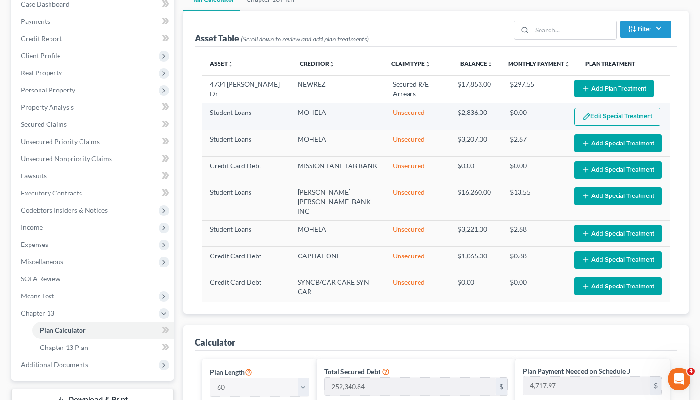
click at [598, 108] on button "Edit Special Treatment" at bounding box center [617, 117] width 86 height 18
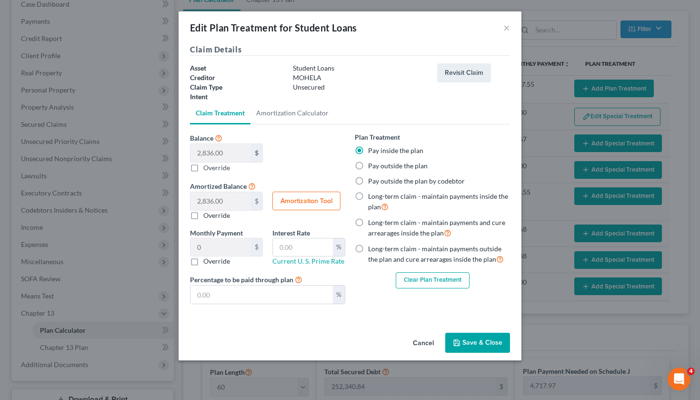
click at [203, 168] on label "Override" at bounding box center [216, 167] width 27 height 10
click at [207, 168] on input "Balance 2,836.00 $ 0.00 $ Override" at bounding box center [210, 165] width 6 height 6
checkbox input "true"
type input "0.00"
click at [203, 168] on label "Override" at bounding box center [216, 167] width 27 height 10
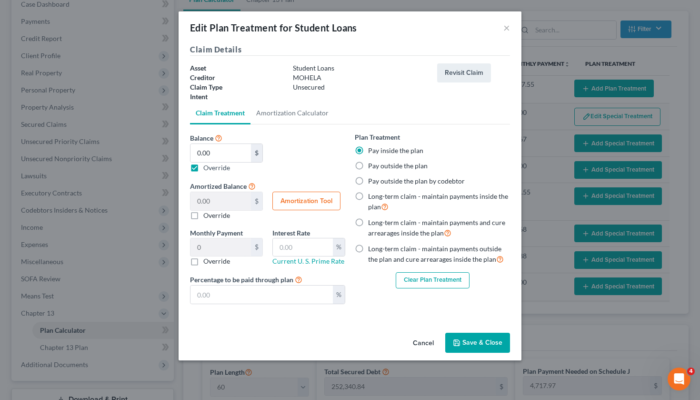
click at [207, 168] on input "Balance 2,836.00 $ 0.00 $ Override" at bounding box center [210, 165] width 6 height 6
checkbox input "false"
type input "2,836.00"
click at [302, 290] on input "text" at bounding box center [262, 294] width 142 height 18
type input "0.47"
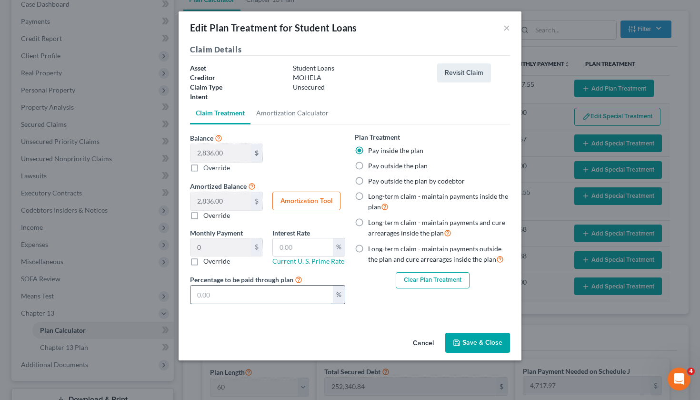
type input "1"
type input "4.72"
type input "10"
type input "47.26"
type input "100"
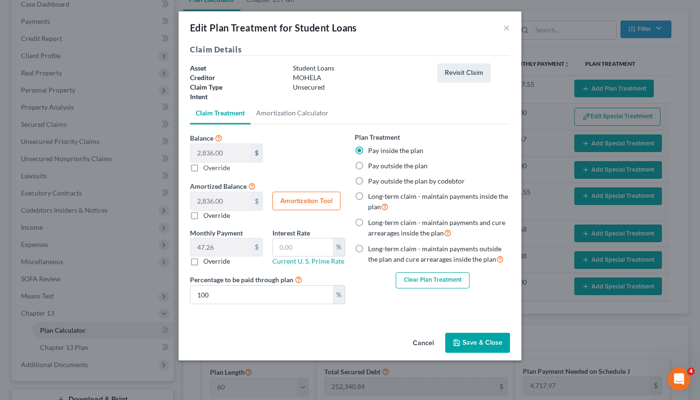
click at [499, 342] on button "Save & Close" at bounding box center [477, 343] width 65 height 20
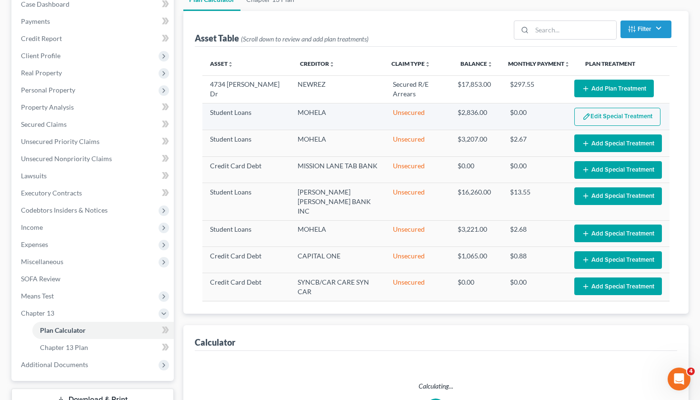
select select "59"
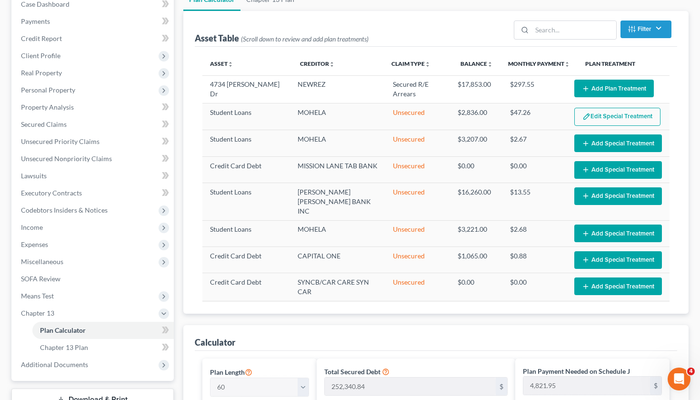
click at [607, 110] on button "Edit Special Treatment" at bounding box center [617, 117] width 86 height 18
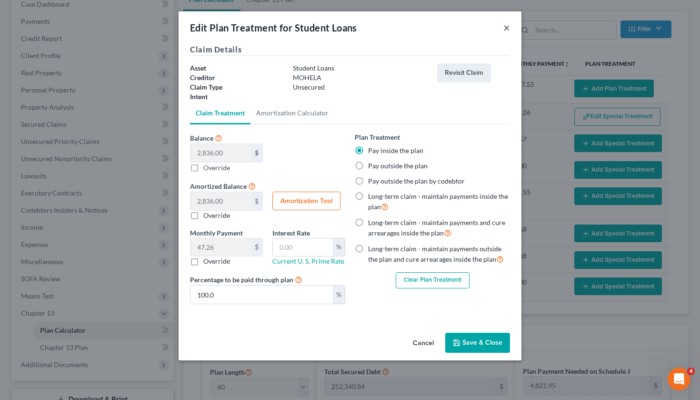
click at [505, 24] on button "×" at bounding box center [507, 27] width 7 height 11
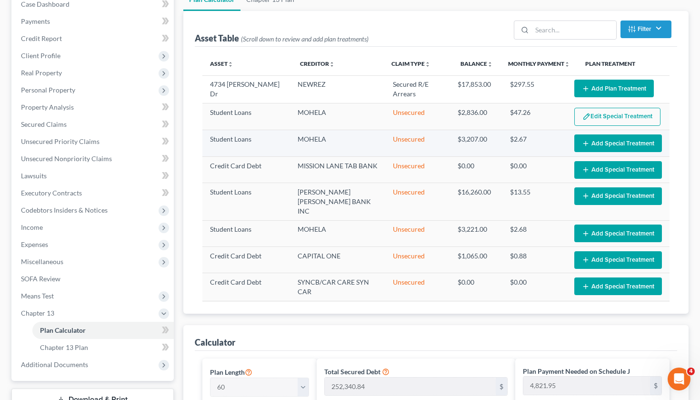
click at [599, 137] on button "Add Special Treatment" at bounding box center [618, 143] width 88 height 18
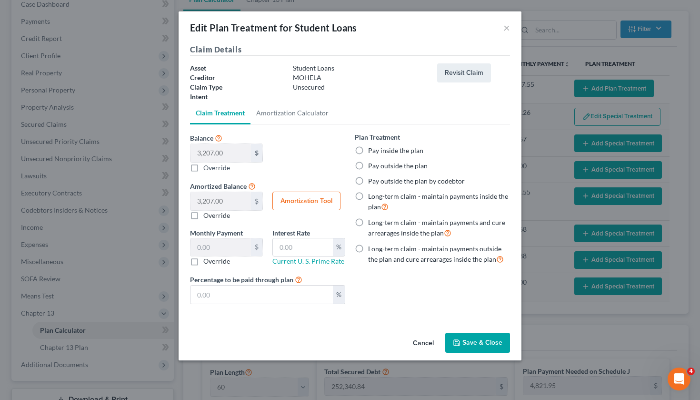
click at [368, 149] on label "Pay inside the plan" at bounding box center [395, 151] width 55 height 10
click at [372, 149] on input "Pay inside the plan" at bounding box center [375, 149] width 6 height 6
radio input "true"
click at [246, 290] on input "text" at bounding box center [262, 294] width 142 height 18
type input "0.53"
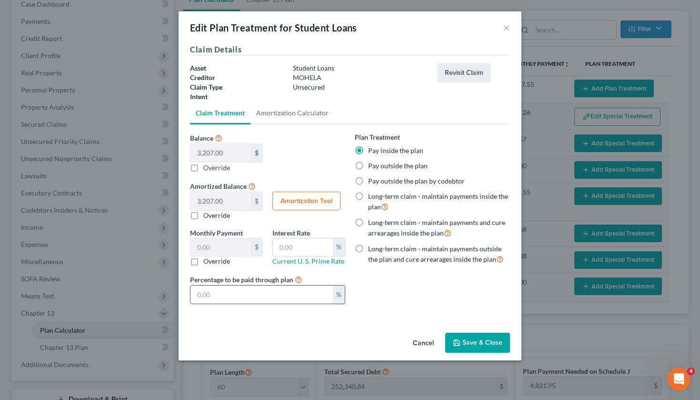
type input "1"
type input "5.34"
type input "10"
type input "53.44"
type input "100"
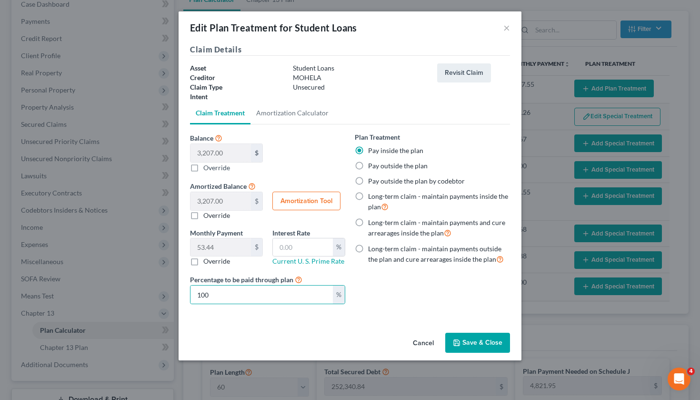
click at [473, 342] on button "Save & Close" at bounding box center [477, 343] width 65 height 20
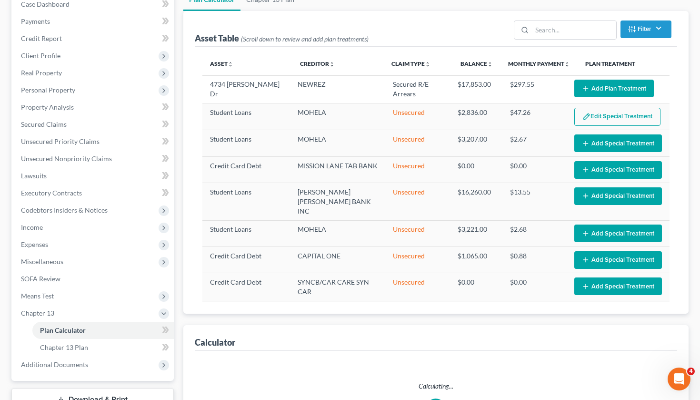
select select "59"
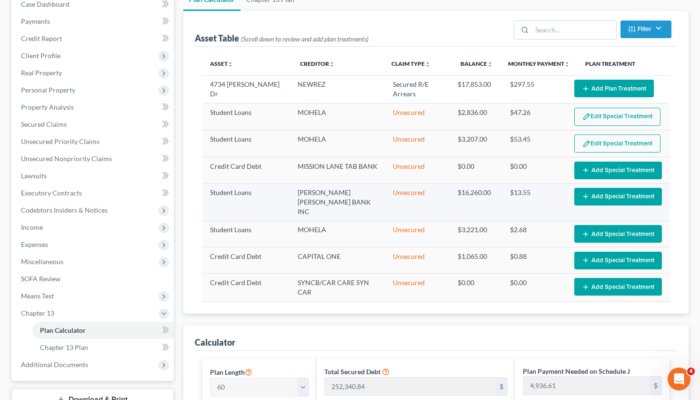
click at [611, 188] on button "Add Special Treatment" at bounding box center [618, 197] width 88 height 18
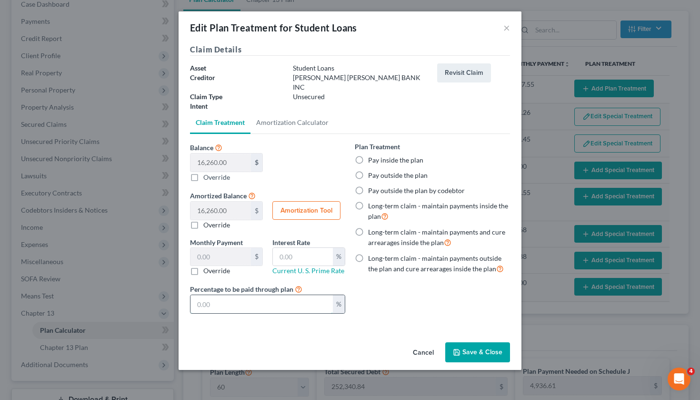
click at [228, 295] on input "text" at bounding box center [262, 304] width 142 height 18
type input "2.71"
type input "1"
type input "27.10"
type input "10"
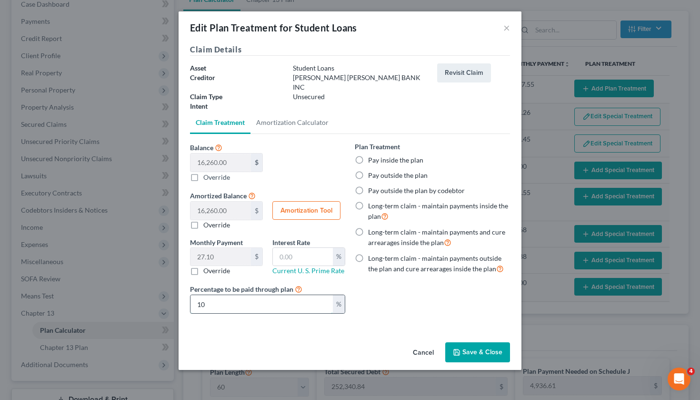
type input "271.00"
type input "100"
click at [368, 155] on label "Pay inside the plan" at bounding box center [395, 160] width 55 height 10
click at [372, 155] on input "Pay inside the plan" at bounding box center [375, 158] width 6 height 6
radio input "true"
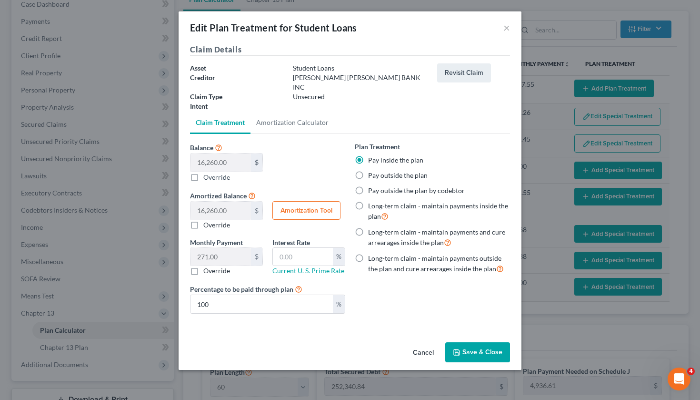
click at [476, 338] on div "Cancel Save & Close" at bounding box center [350, 353] width 343 height 31
click at [475, 342] on button "Save & Close" at bounding box center [477, 352] width 65 height 20
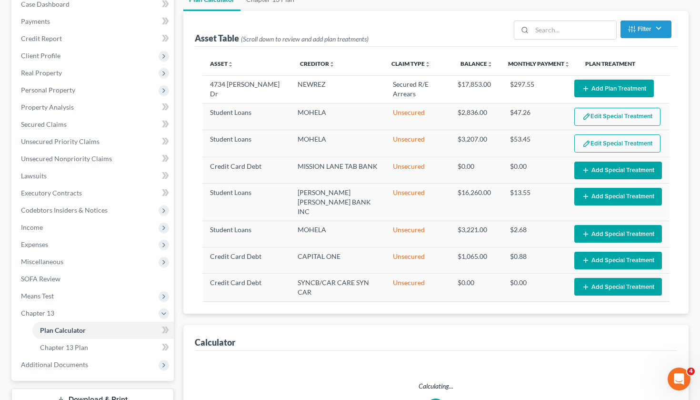
select select "59"
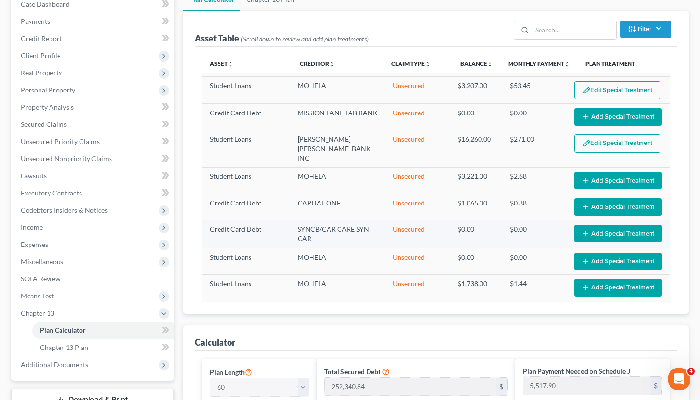
scroll to position [118, 0]
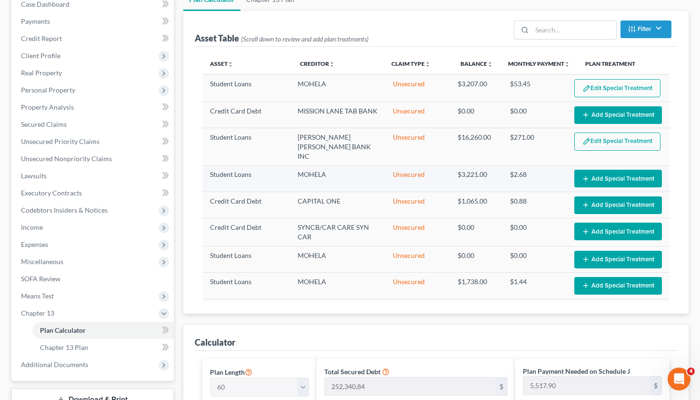
click at [609, 170] on button "Add Special Treatment" at bounding box center [618, 179] width 88 height 18
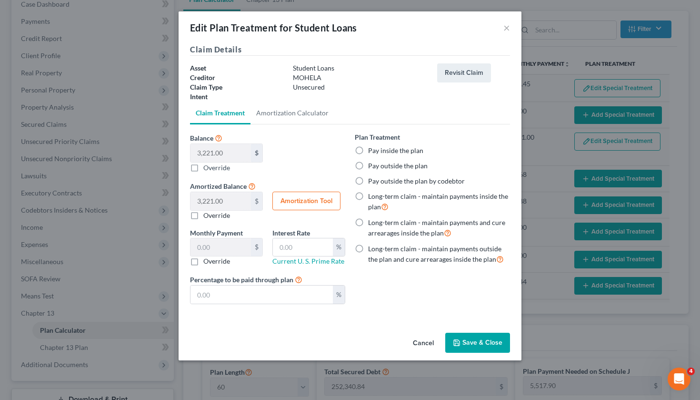
click at [368, 146] on label "Pay inside the plan" at bounding box center [395, 151] width 55 height 10
click at [372, 146] on input "Pay inside the plan" at bounding box center [375, 149] width 6 height 6
radio input "true"
click at [292, 285] on div "%" at bounding box center [267, 294] width 155 height 19
click at [292, 285] on input "text" at bounding box center [262, 294] width 142 height 18
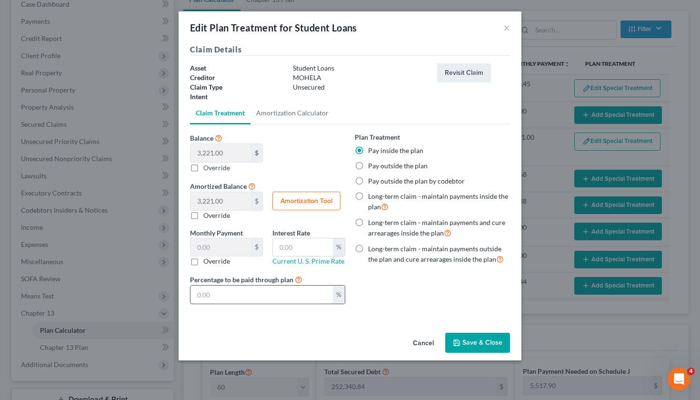
type input "0.53"
type input "1"
type input "5.36"
type input "10"
type input "53.68"
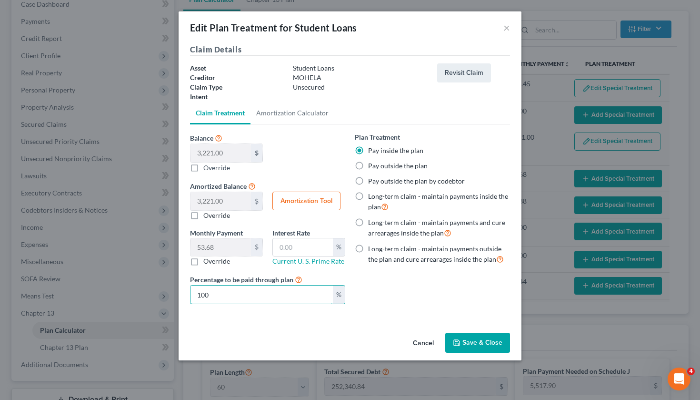
type input "100"
click at [486, 342] on button "Save & Close" at bounding box center [477, 343] width 65 height 20
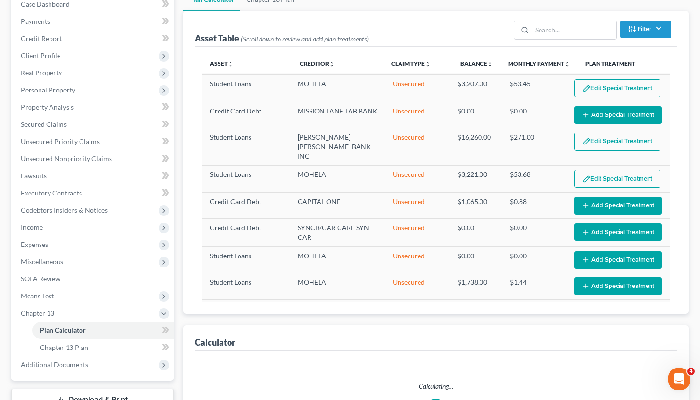
select select "59"
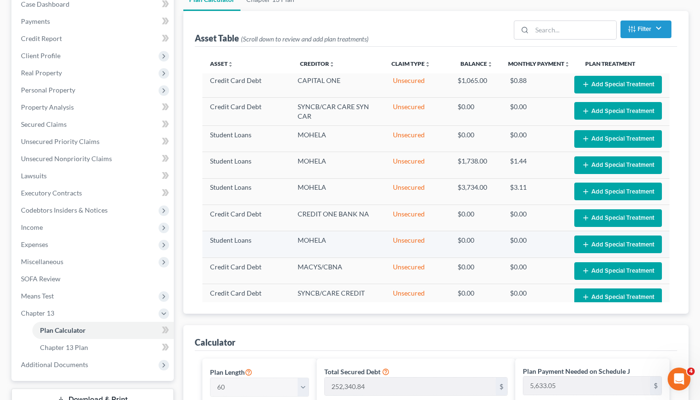
scroll to position [250, 0]
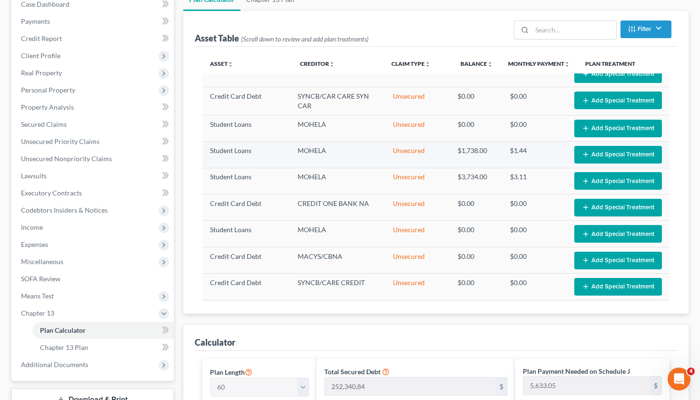
click at [588, 151] on icon "button" at bounding box center [586, 155] width 8 height 8
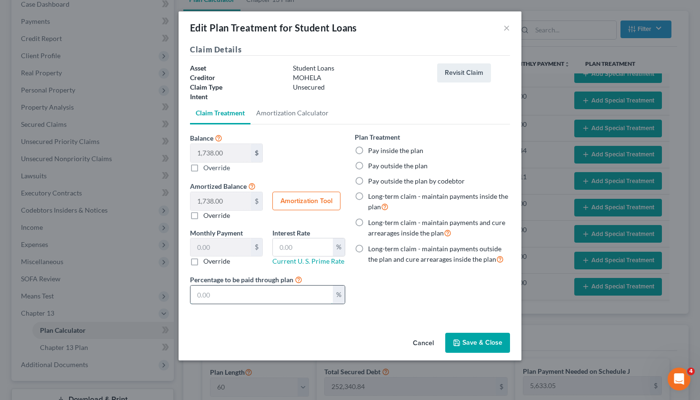
click at [263, 290] on input "text" at bounding box center [262, 294] width 142 height 18
type input "0.28"
type input "1"
type input "2.89"
type input "10"
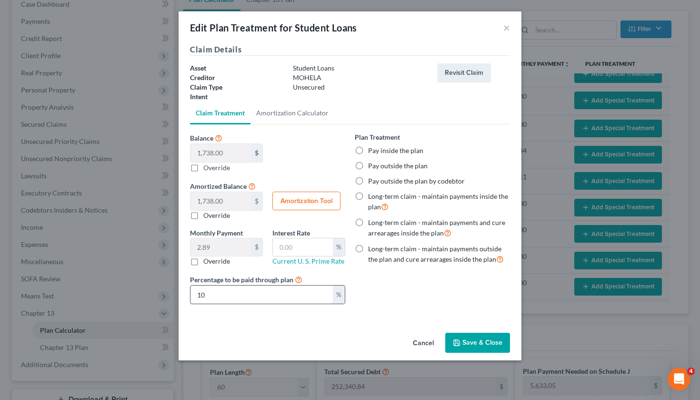
type input "28.96"
type input "100"
click at [368, 152] on label "Pay inside the plan" at bounding box center [395, 151] width 55 height 10
click at [372, 152] on input "Pay inside the plan" at bounding box center [375, 149] width 6 height 6
radio input "true"
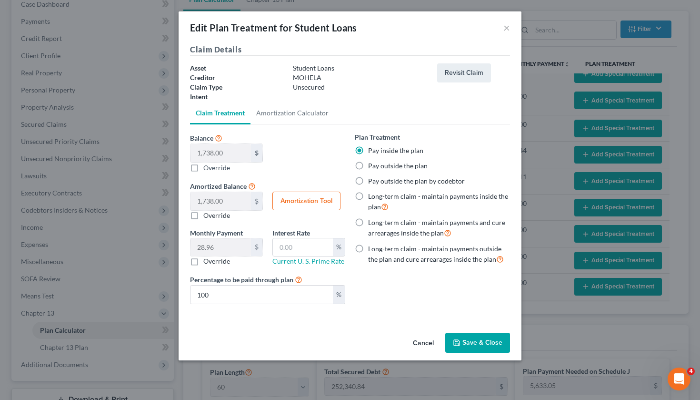
click at [478, 338] on button "Save & Close" at bounding box center [477, 343] width 65 height 20
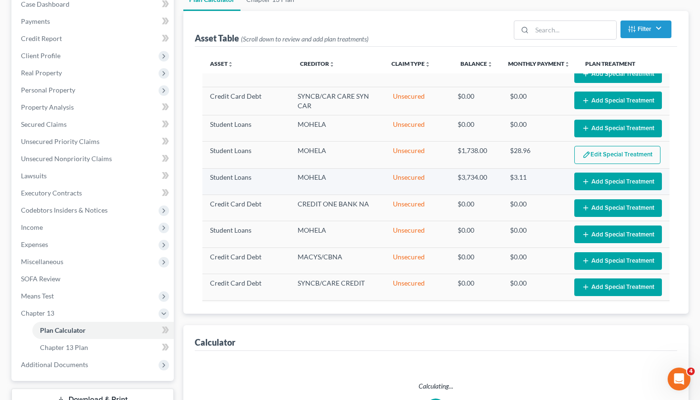
select select "59"
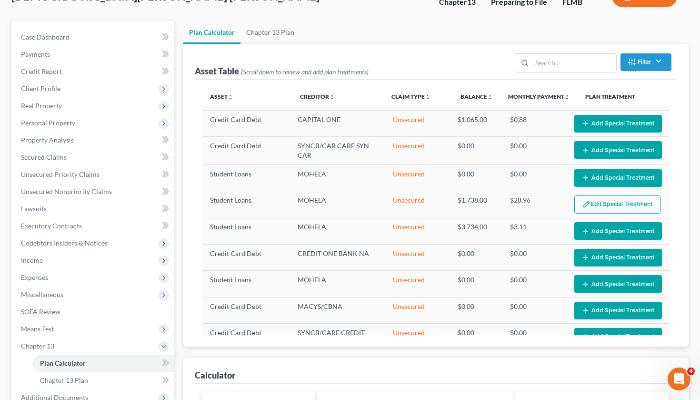
scroll to position [220, 0]
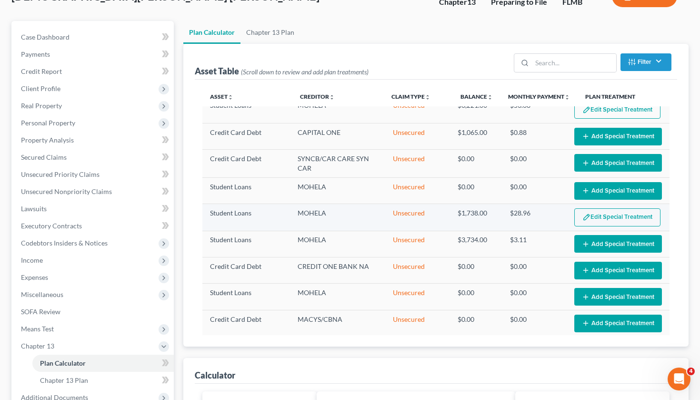
click at [609, 208] on button "Edit Special Treatment" at bounding box center [617, 217] width 86 height 18
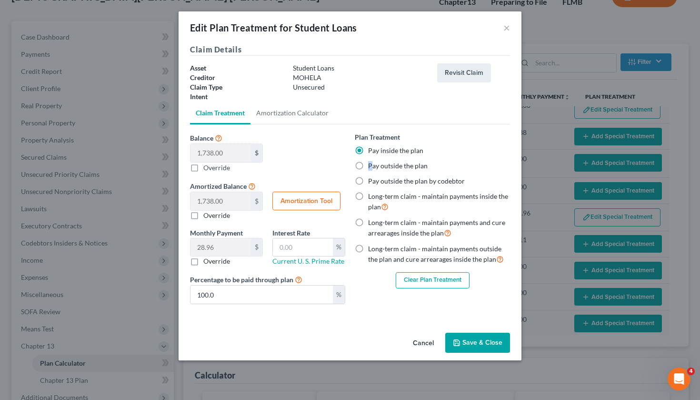
click at [368, 167] on label "Pay outside the plan" at bounding box center [398, 166] width 60 height 10
click at [372, 167] on input "Pay outside the plan" at bounding box center [375, 164] width 6 height 6
radio input "true"
click at [475, 341] on button "Save & Close" at bounding box center [477, 343] width 65 height 20
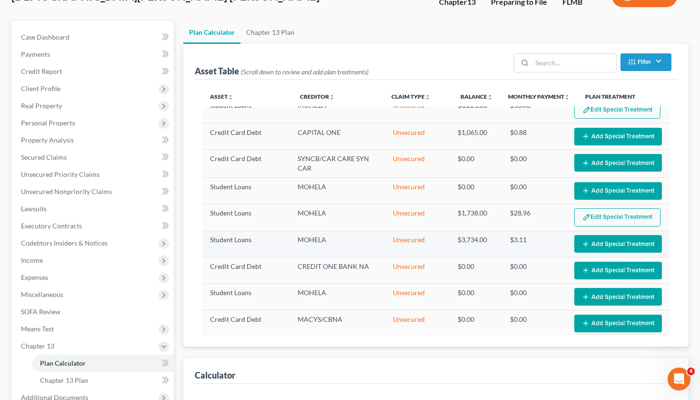
select select "59"
click at [612, 235] on button "Add Special Treatment" at bounding box center [618, 244] width 88 height 18
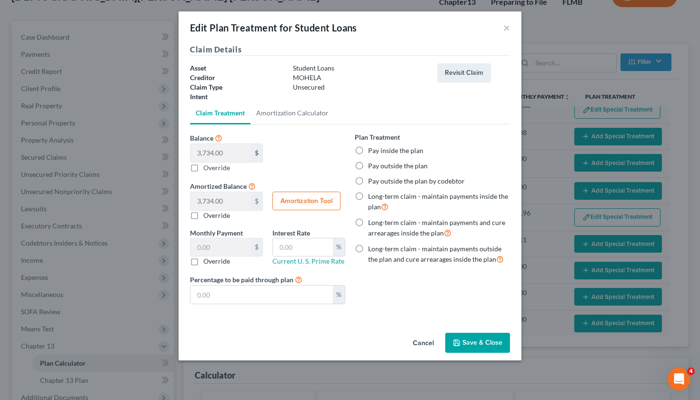
click at [391, 166] on label "Pay outside the plan" at bounding box center [398, 166] width 60 height 10
click at [378, 166] on input "Pay outside the plan" at bounding box center [375, 164] width 6 height 6
radio input "true"
click at [495, 341] on button "Save & Close" at bounding box center [477, 343] width 65 height 20
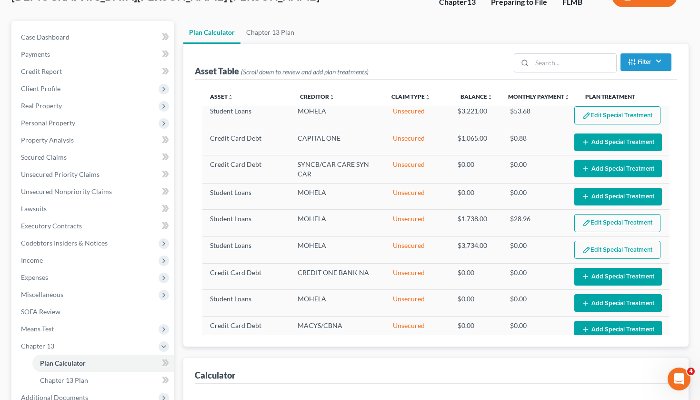
select select "59"
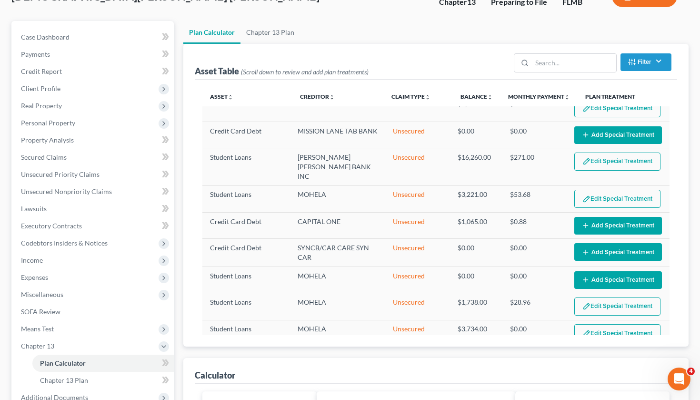
scroll to position [130, 0]
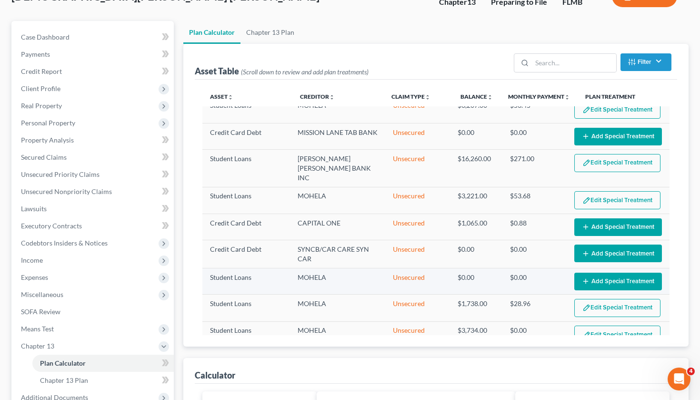
click at [594, 272] on button "Add Special Treatment" at bounding box center [618, 281] width 88 height 18
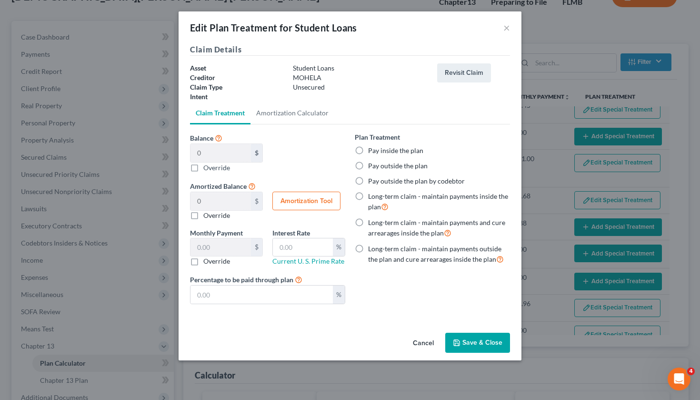
click at [381, 165] on label "Pay outside the plan" at bounding box center [398, 166] width 60 height 10
click at [378, 165] on input "Pay outside the plan" at bounding box center [375, 164] width 6 height 6
radio input "true"
click at [482, 343] on button "Save & Close" at bounding box center [477, 343] width 65 height 20
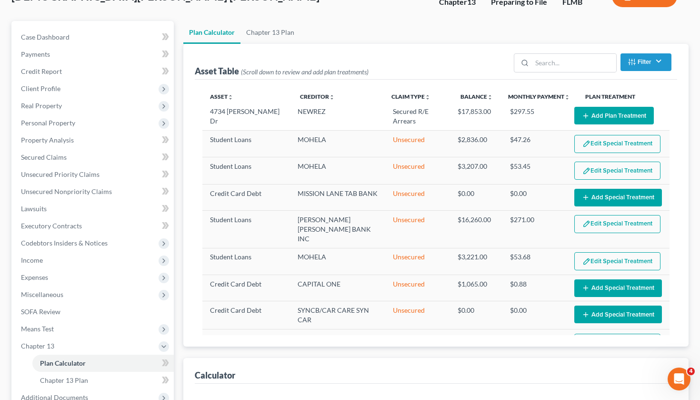
select select "59"
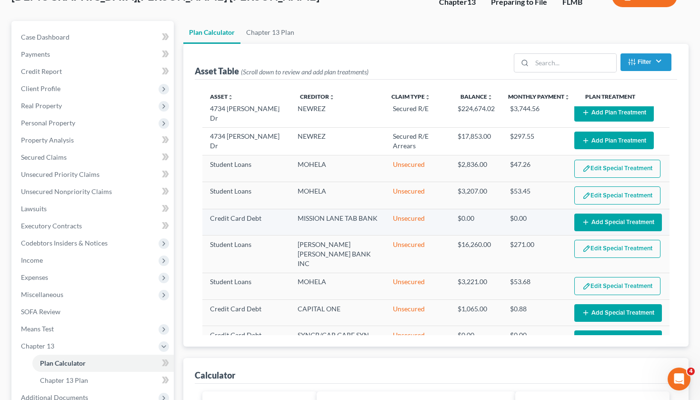
scroll to position [41, 0]
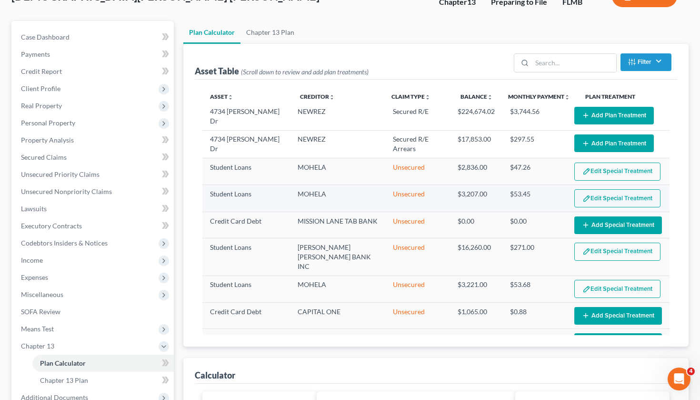
click at [587, 194] on img "button" at bounding box center [587, 198] width 8 height 8
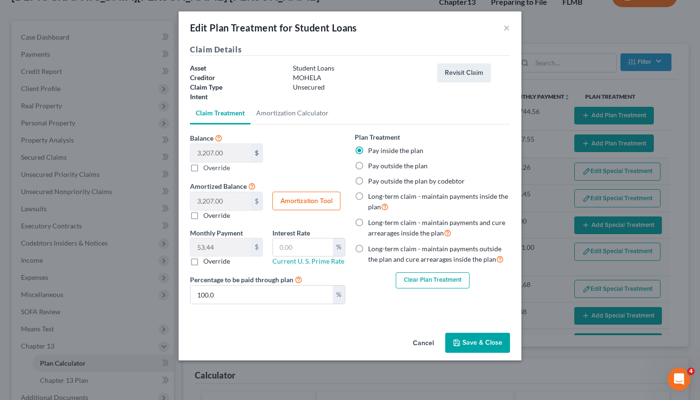
click at [405, 163] on label "Pay outside the plan" at bounding box center [398, 166] width 60 height 10
click at [378, 163] on input "Pay outside the plan" at bounding box center [375, 164] width 6 height 6
radio input "true"
click at [478, 341] on button "Save & Close" at bounding box center [477, 343] width 65 height 20
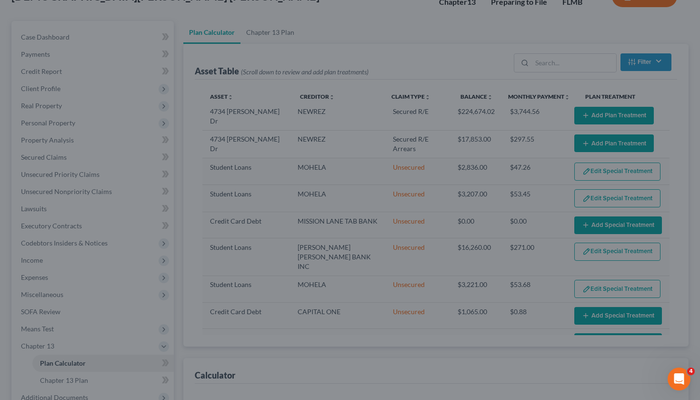
select select "59"
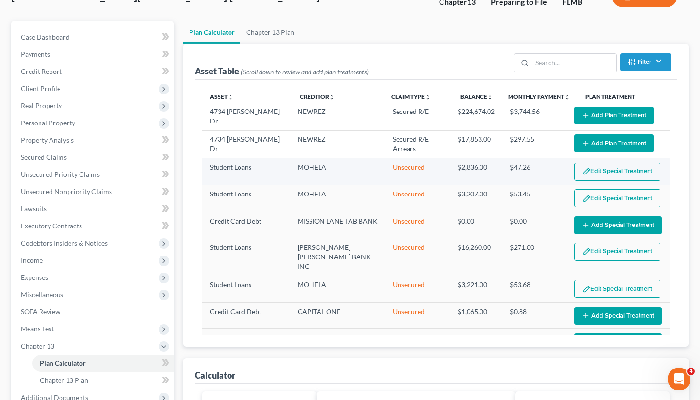
click at [599, 166] on button "Edit Special Treatment" at bounding box center [617, 171] width 86 height 18
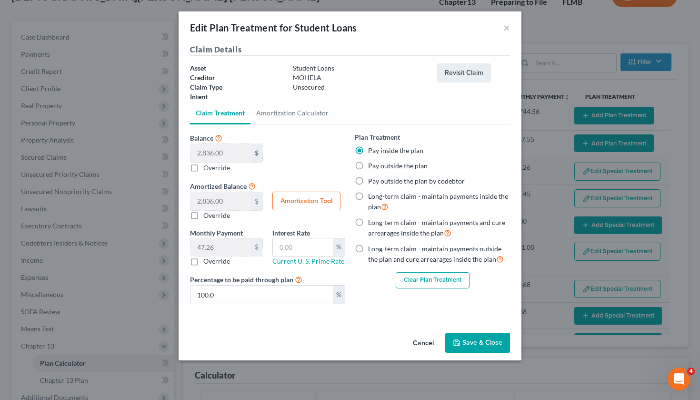
click at [401, 168] on label "Pay outside the plan" at bounding box center [398, 166] width 60 height 10
click at [378, 167] on input "Pay outside the plan" at bounding box center [375, 164] width 6 height 6
radio input "true"
click at [497, 347] on button "Save & Close" at bounding box center [477, 343] width 65 height 20
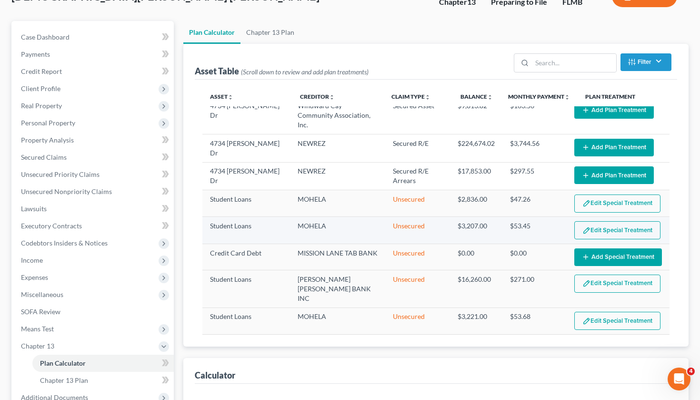
scroll to position [0, 0]
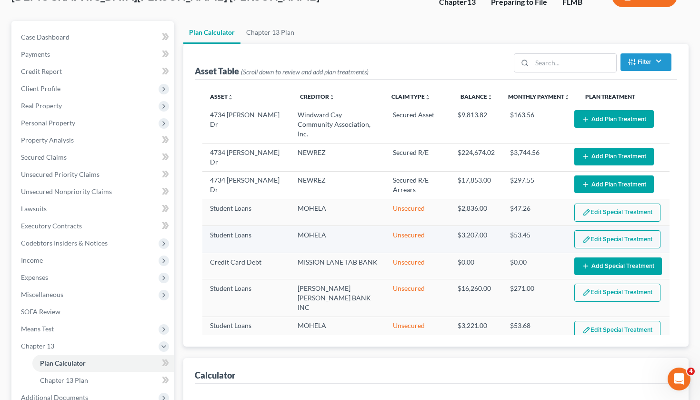
select select "59"
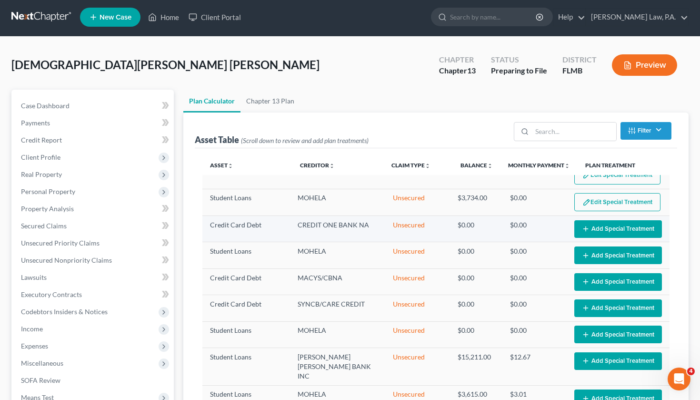
scroll to position [332, 0]
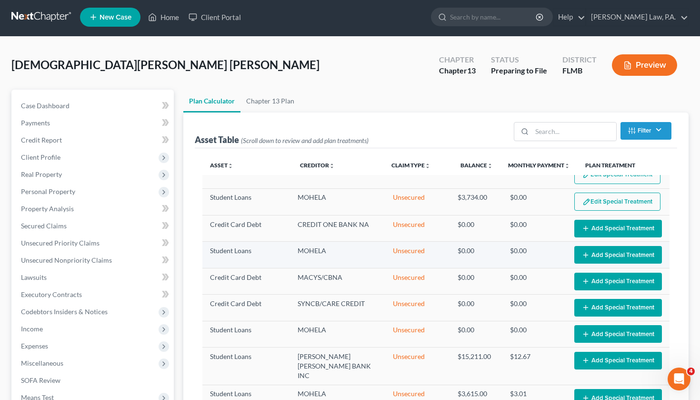
click at [593, 246] on button "Add Special Treatment" at bounding box center [618, 255] width 88 height 18
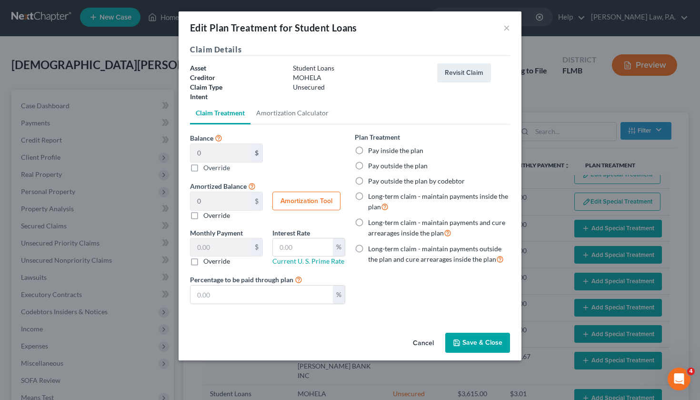
click at [368, 163] on label "Pay outside the plan" at bounding box center [398, 166] width 60 height 10
click at [372, 163] on input "Pay outside the plan" at bounding box center [375, 164] width 6 height 6
radio input "true"
click at [467, 346] on button "Save & Close" at bounding box center [477, 343] width 65 height 20
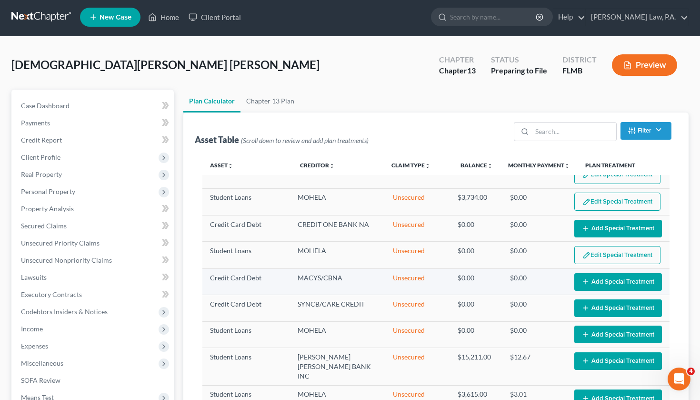
select select "59"
click at [599, 273] on button "Add Special Treatment" at bounding box center [618, 282] width 88 height 18
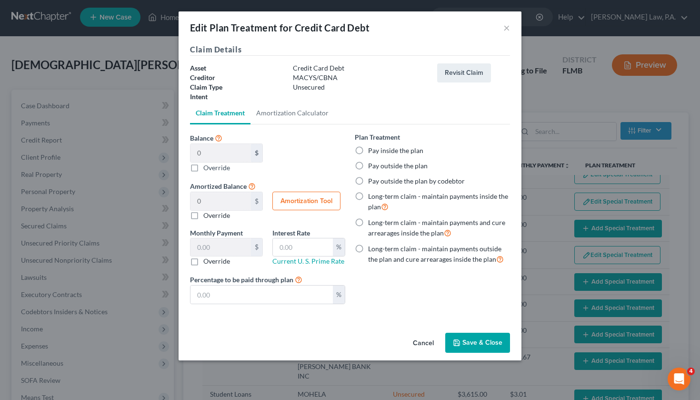
click at [371, 165] on label "Pay outside the plan" at bounding box center [398, 166] width 60 height 10
click at [372, 165] on input "Pay outside the plan" at bounding box center [375, 164] width 6 height 6
radio input "true"
click at [485, 344] on button "Save & Close" at bounding box center [477, 343] width 65 height 20
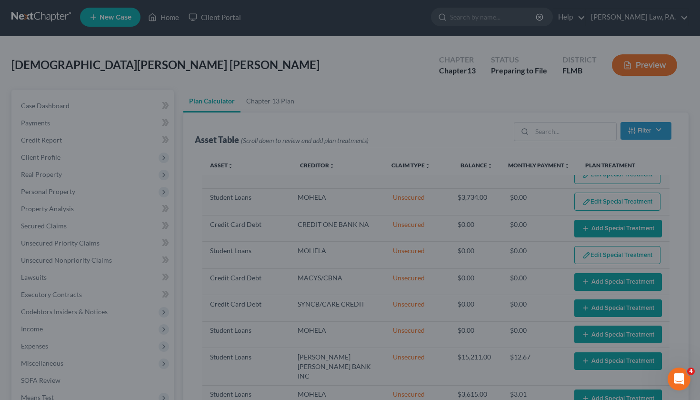
select select "59"
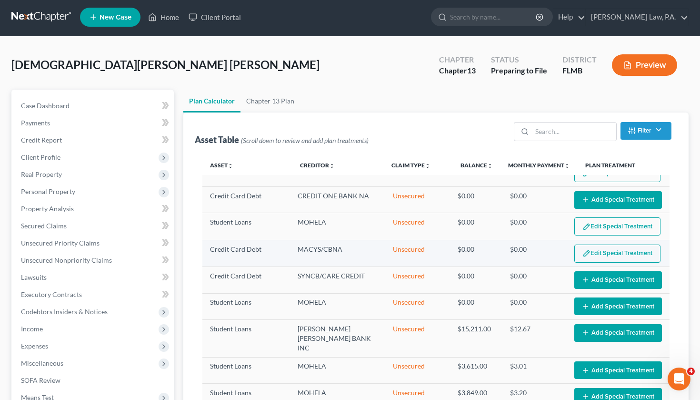
scroll to position [378, 0]
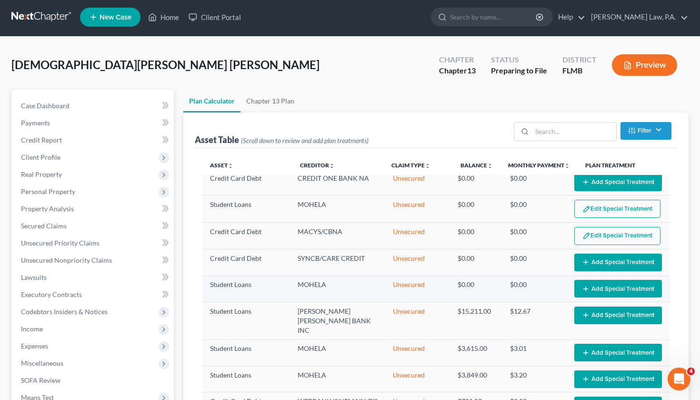
click at [600, 280] on button "Add Special Treatment" at bounding box center [618, 289] width 88 height 18
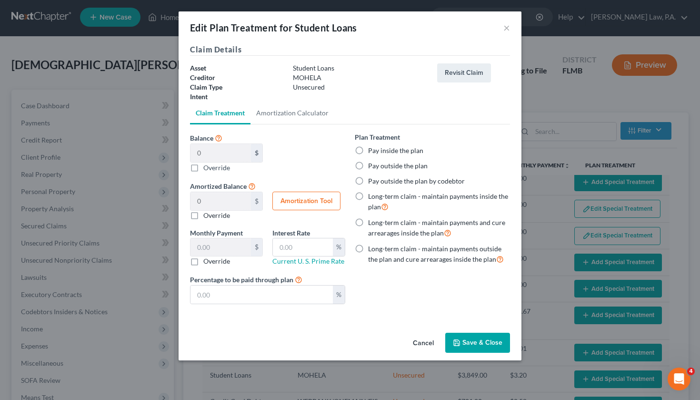
click at [412, 157] on div "Plan Treatment Pay inside the plan Pay outside the plan Pay outside the plan by…" at bounding box center [432, 198] width 155 height 132
click at [412, 162] on label "Pay outside the plan" at bounding box center [398, 166] width 60 height 10
click at [378, 162] on input "Pay outside the plan" at bounding box center [375, 164] width 6 height 6
radio input "true"
click at [483, 340] on button "Save & Close" at bounding box center [477, 343] width 65 height 20
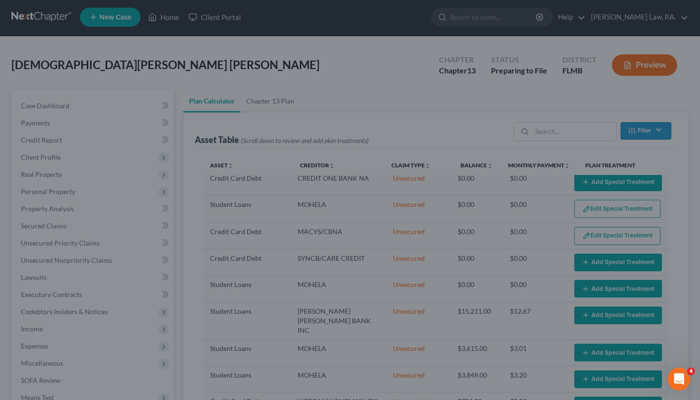
select select "59"
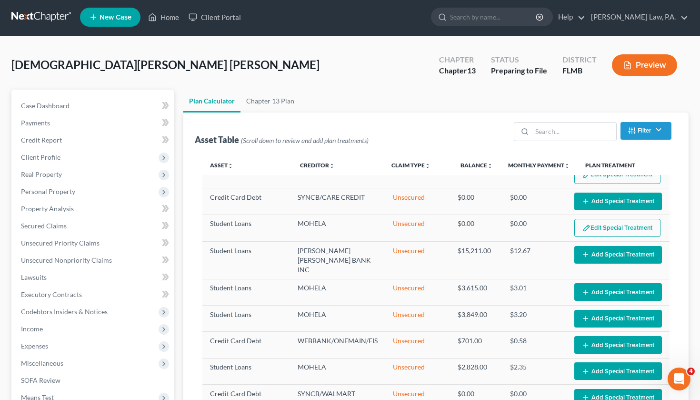
scroll to position [451, 0]
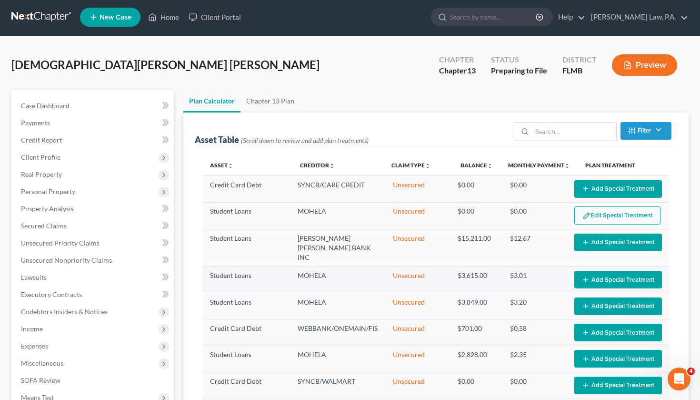
click at [592, 271] on button "Add Special Treatment" at bounding box center [618, 280] width 88 height 18
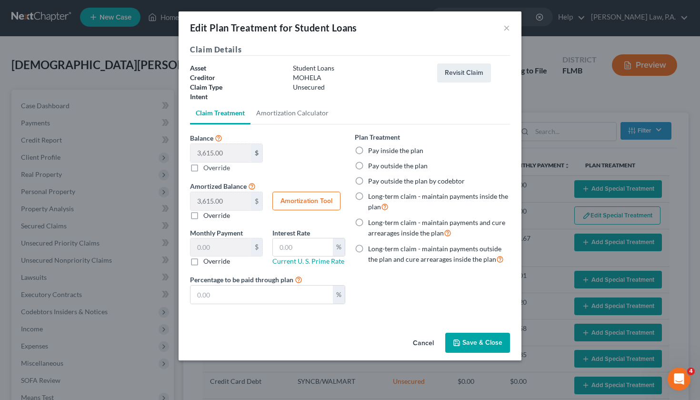
click at [413, 169] on label "Pay outside the plan" at bounding box center [398, 166] width 60 height 10
click at [378, 167] on input "Pay outside the plan" at bounding box center [375, 164] width 6 height 6
radio input "true"
click at [477, 341] on button "Save & Close" at bounding box center [477, 343] width 65 height 20
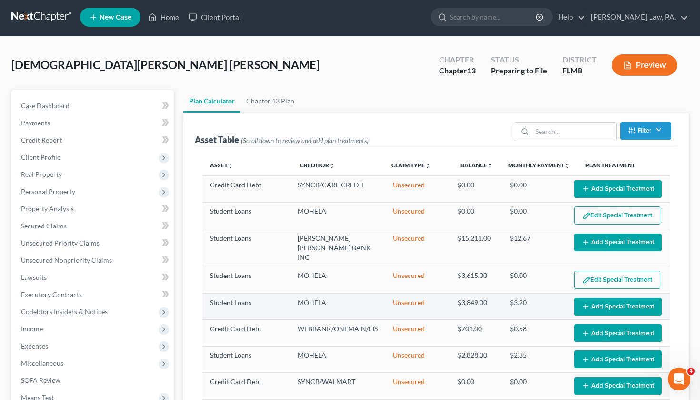
select select "59"
click at [591, 298] on button "Add Special Treatment" at bounding box center [618, 307] width 88 height 18
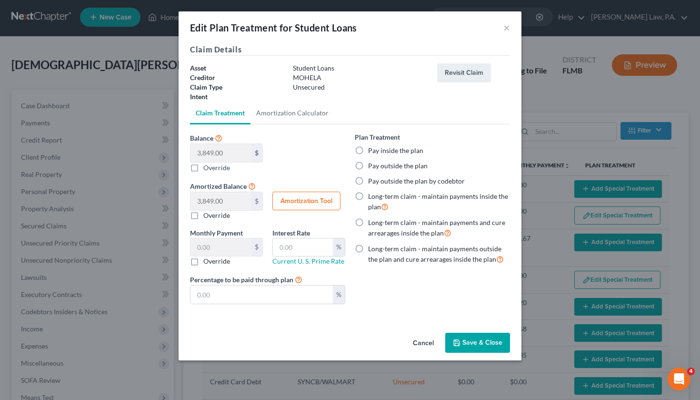
click at [400, 163] on label "Pay outside the plan" at bounding box center [398, 166] width 60 height 10
click at [378, 163] on input "Pay outside the plan" at bounding box center [375, 164] width 6 height 6
radio input "true"
click at [492, 341] on button "Save & Close" at bounding box center [477, 343] width 65 height 20
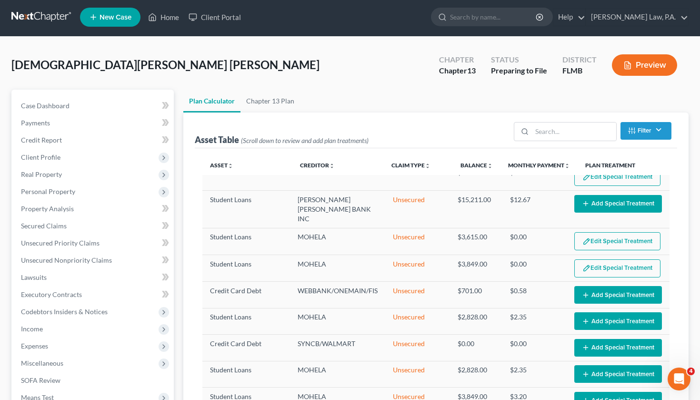
select select "59"
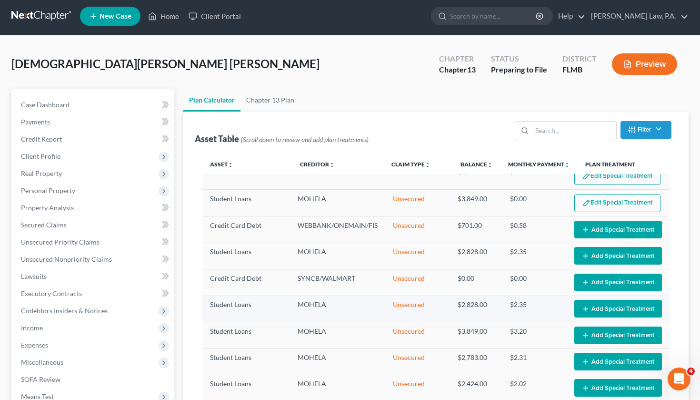
scroll to position [11, 0]
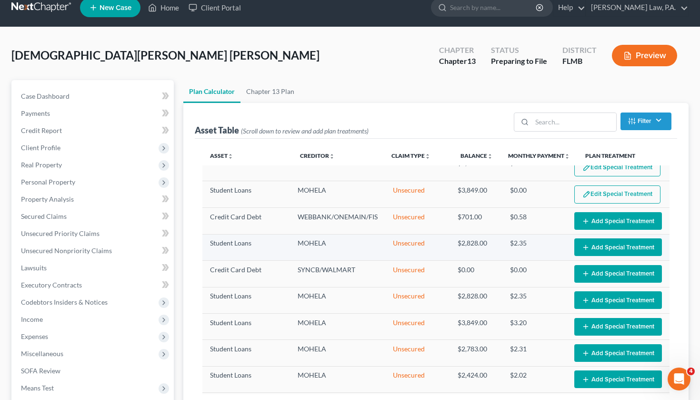
click at [595, 238] on button "Add Special Treatment" at bounding box center [618, 247] width 88 height 18
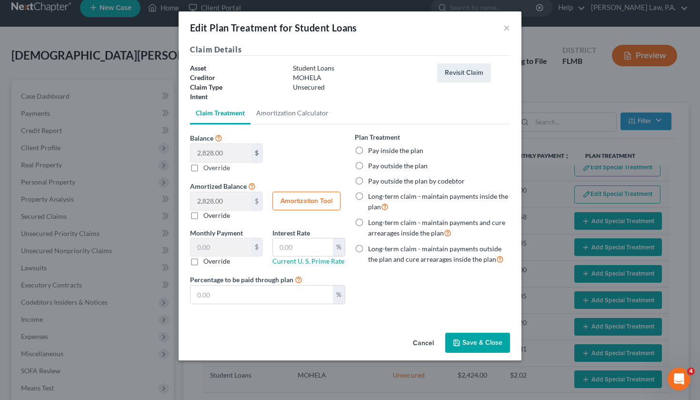
click at [368, 167] on label "Pay outside the plan" at bounding box center [398, 166] width 60 height 10
click at [372, 167] on input "Pay outside the plan" at bounding box center [375, 164] width 6 height 6
radio input "true"
click at [469, 348] on button "Save & Close" at bounding box center [477, 343] width 65 height 20
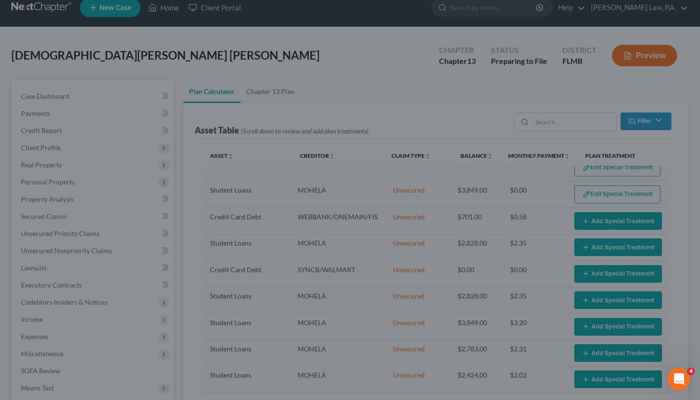
select select "59"
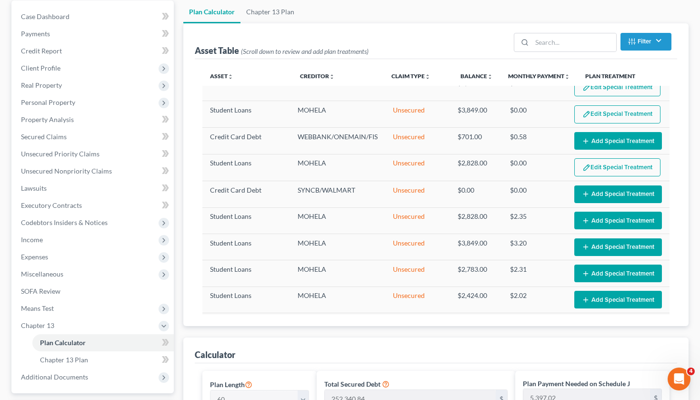
scroll to position [94, 0]
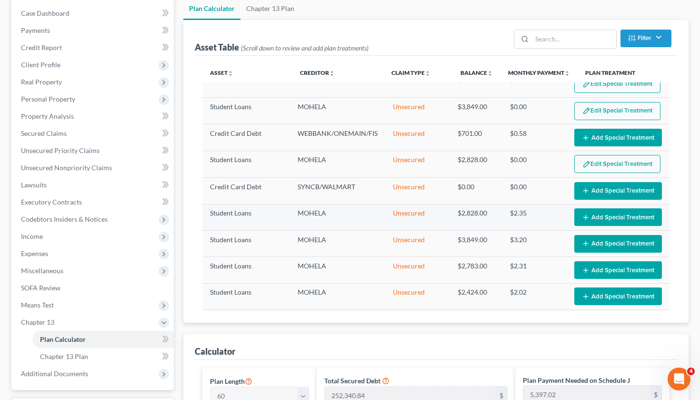
click at [609, 208] on button "Add Special Treatment" at bounding box center [618, 217] width 88 height 18
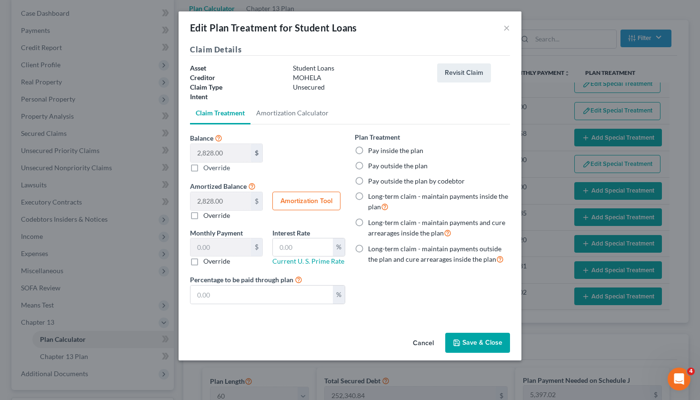
click at [417, 164] on label "Pay outside the plan" at bounding box center [398, 166] width 60 height 10
click at [378, 164] on input "Pay outside the plan" at bounding box center [375, 164] width 6 height 6
radio input "true"
click at [474, 343] on button "Save & Close" at bounding box center [477, 343] width 65 height 20
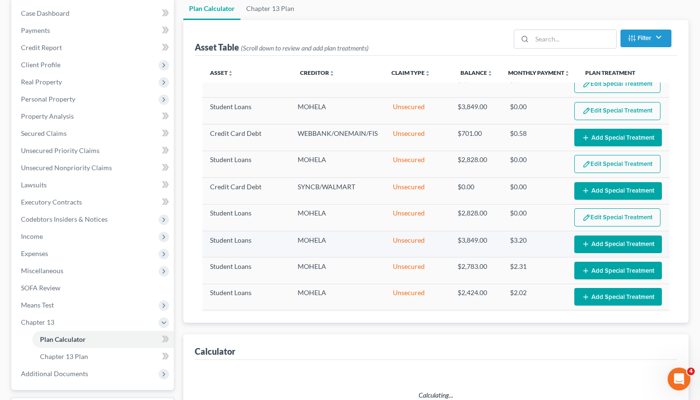
click at [605, 235] on button "Add Special Treatment" at bounding box center [618, 244] width 88 height 18
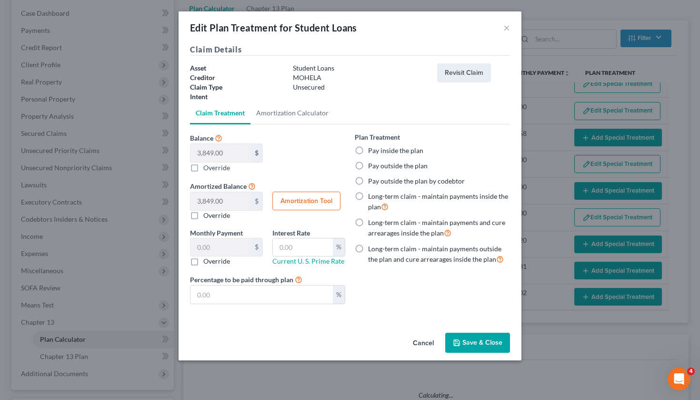
select select "59"
click at [387, 171] on div "Plan Treatment Pay inside the plan Pay outside the plan Pay outside the plan by…" at bounding box center [432, 198] width 155 height 132
click at [387, 168] on label "Pay outside the plan" at bounding box center [398, 166] width 60 height 10
click at [378, 167] on input "Pay outside the plan" at bounding box center [375, 164] width 6 height 6
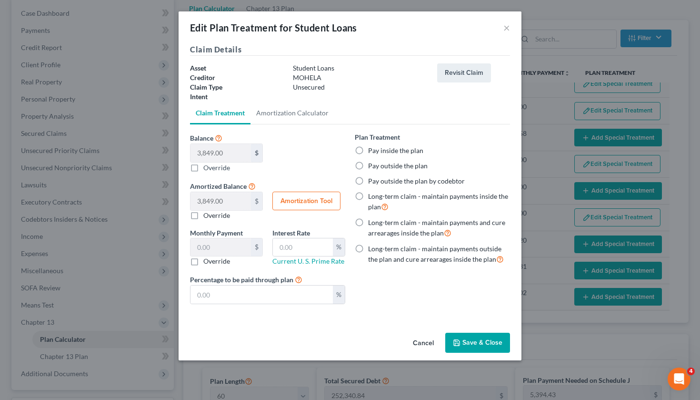
radio input "true"
click at [484, 336] on button "Save & Close" at bounding box center [477, 343] width 65 height 20
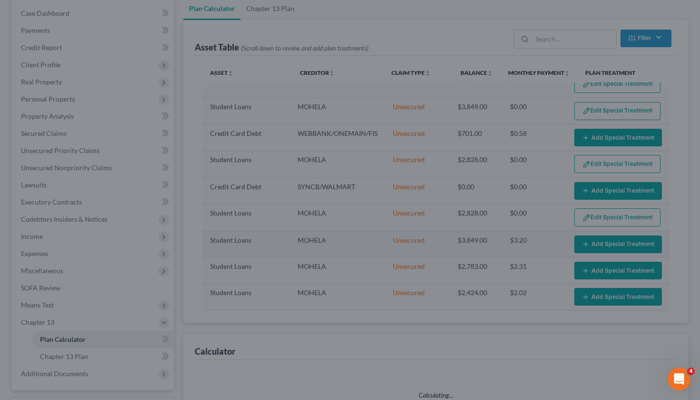
select select "59"
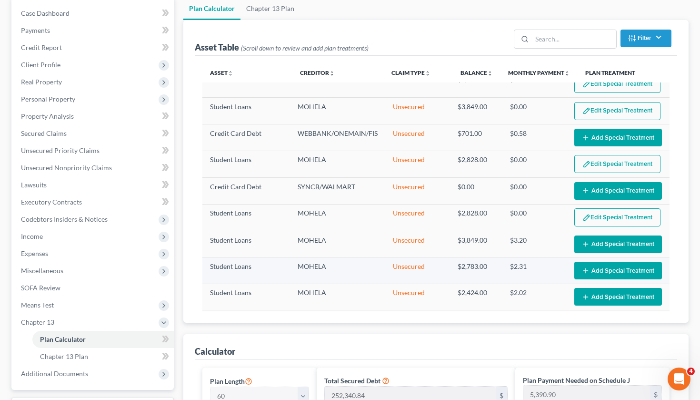
click at [603, 262] on button "Add Special Treatment" at bounding box center [618, 271] width 88 height 18
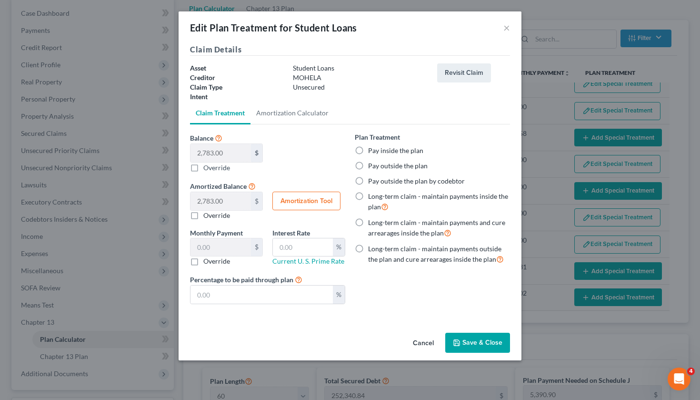
click at [406, 161] on div "Plan Treatment Pay inside the plan Pay outside the plan Pay outside the plan by…" at bounding box center [432, 198] width 155 height 132
click at [405, 164] on label "Pay outside the plan" at bounding box center [398, 166] width 60 height 10
click at [378, 164] on input "Pay outside the plan" at bounding box center [375, 164] width 6 height 6
radio input "true"
click at [476, 336] on button "Save & Close" at bounding box center [477, 343] width 65 height 20
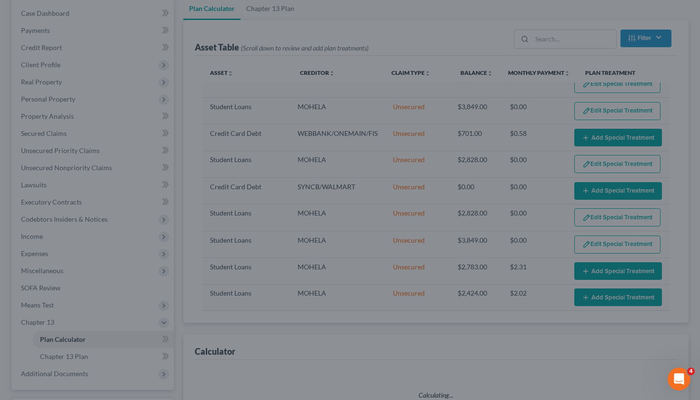
select select "59"
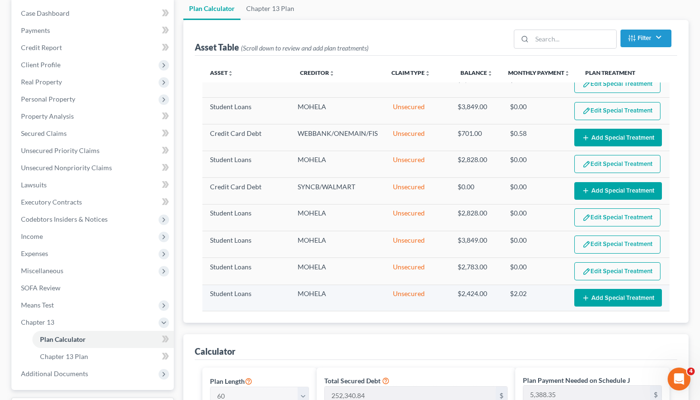
click at [637, 289] on button "Add Special Treatment" at bounding box center [618, 298] width 88 height 18
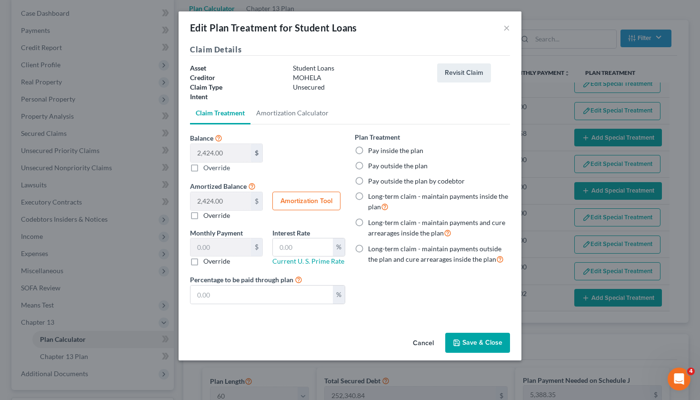
click at [403, 165] on label "Pay outside the plan" at bounding box center [398, 166] width 60 height 10
click at [378, 165] on input "Pay outside the plan" at bounding box center [375, 164] width 6 height 6
radio input "true"
click at [494, 337] on button "Save & Close" at bounding box center [477, 343] width 65 height 20
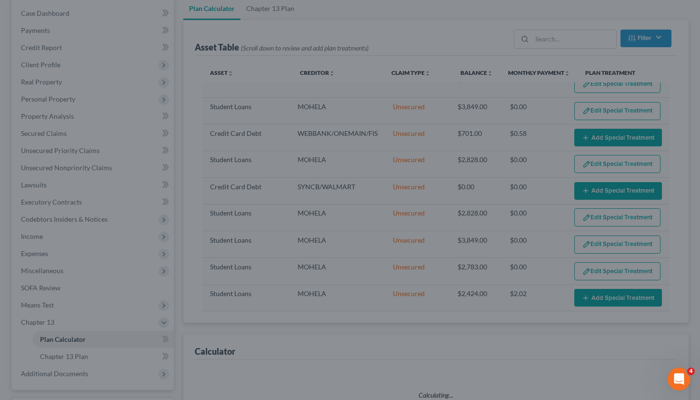
select select "59"
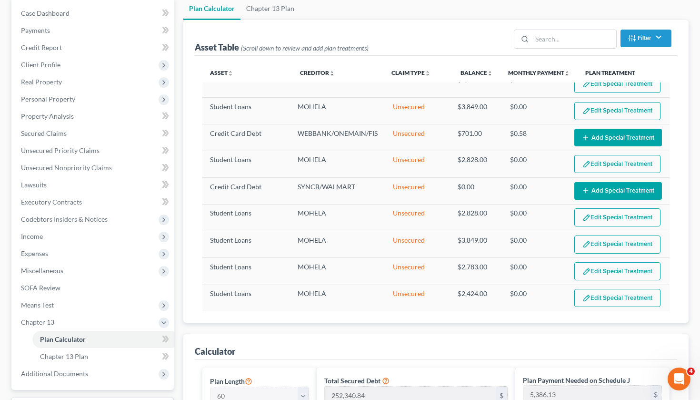
click at [630, 312] on td "Edit Special Treatment Add Special Treatment" at bounding box center [618, 325] width 103 height 26
click at [625, 316] on button "Add Special Treatment" at bounding box center [618, 325] width 88 height 18
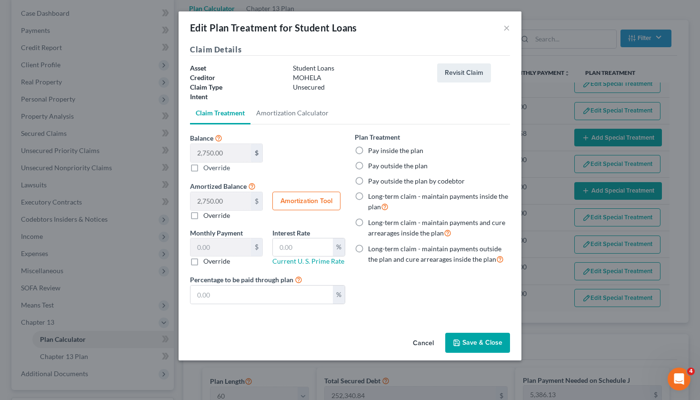
click at [405, 163] on label "Pay outside the plan" at bounding box center [398, 166] width 60 height 10
click at [378, 163] on input "Pay outside the plan" at bounding box center [375, 164] width 6 height 6
radio input "true"
click at [482, 344] on button "Save & Close" at bounding box center [477, 343] width 65 height 20
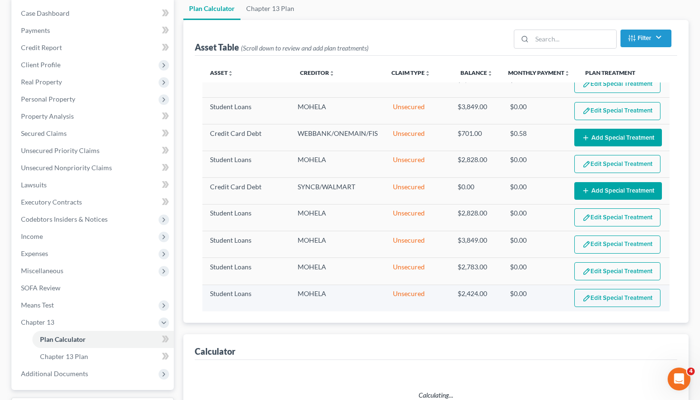
select select "59"
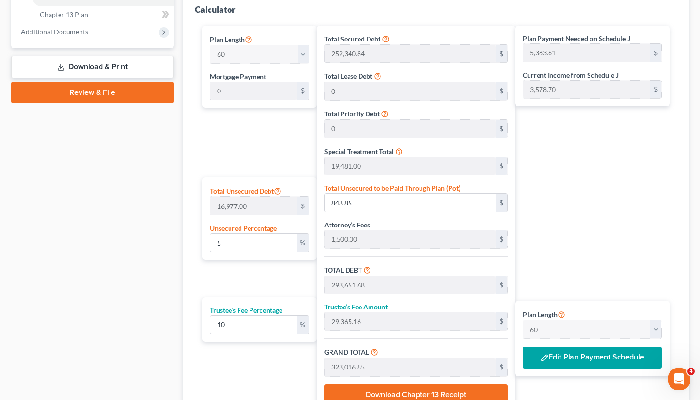
scroll to position [385, 0]
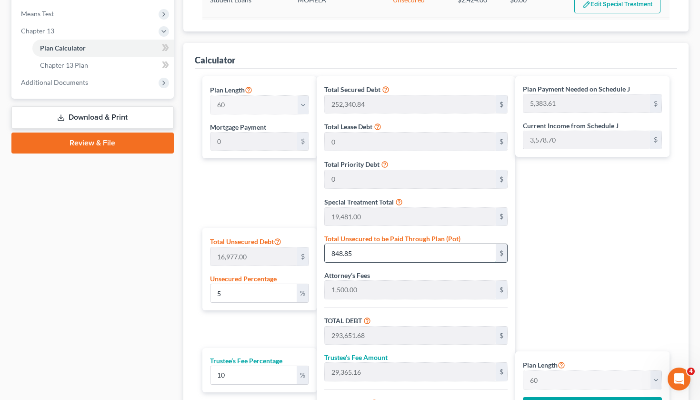
click at [391, 253] on input "848.85" at bounding box center [410, 253] width 171 height 18
drag, startPoint x: 261, startPoint y: 295, endPoint x: 200, endPoint y: 296, distance: 61.0
click at [200, 296] on div "Plan Length 1 2 3 4 5 6 7 8 9 10 11 12 13 14 15 16 17 18 19 20 21 22 23 24 25 2…" at bounding box center [257, 269] width 119 height 387
type input "1"
type input "169.77"
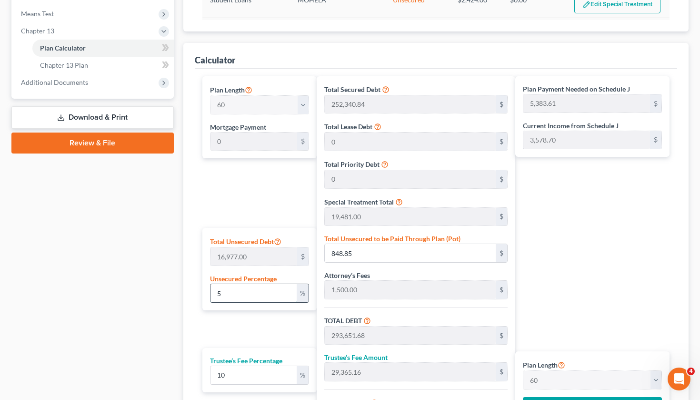
type input "292,972.61"
type input "29,297.26"
type input "322,269.87"
type input "5,371.16"
type input "10"
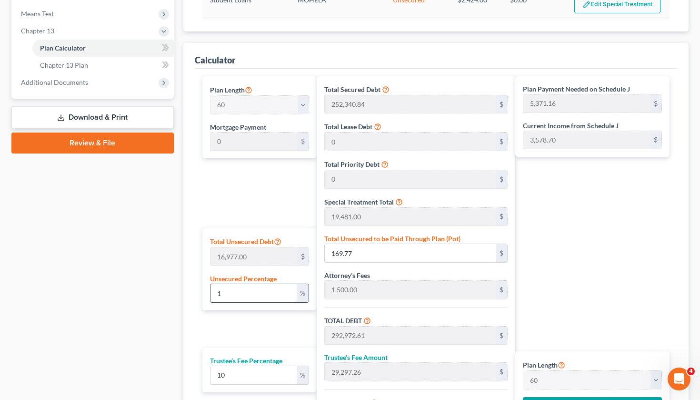
type input "1,697.70"
type input "294,500.54"
type input "29,450.05"
type input "323,950.59"
type input "5,399.17"
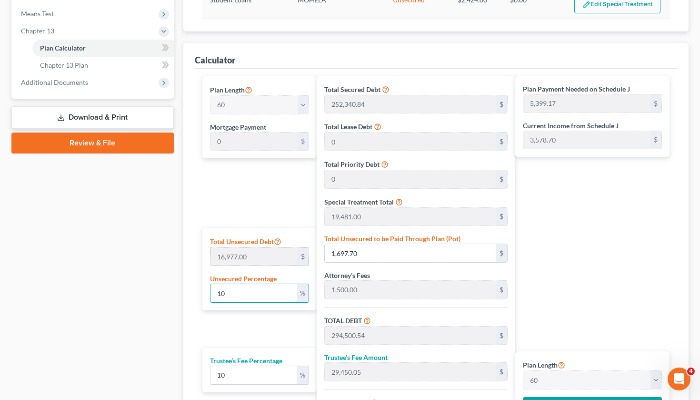
type input "10"
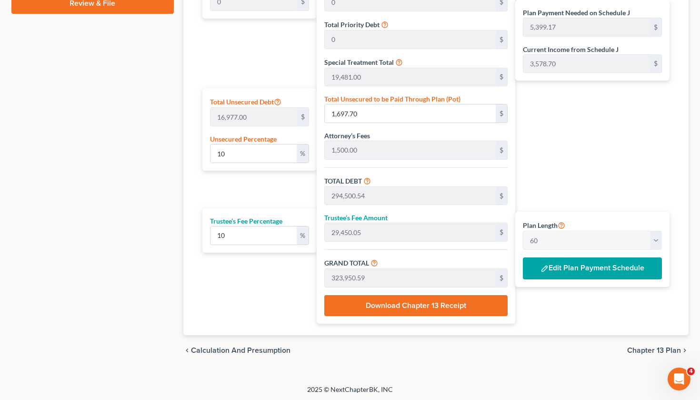
scroll to position [524, 0]
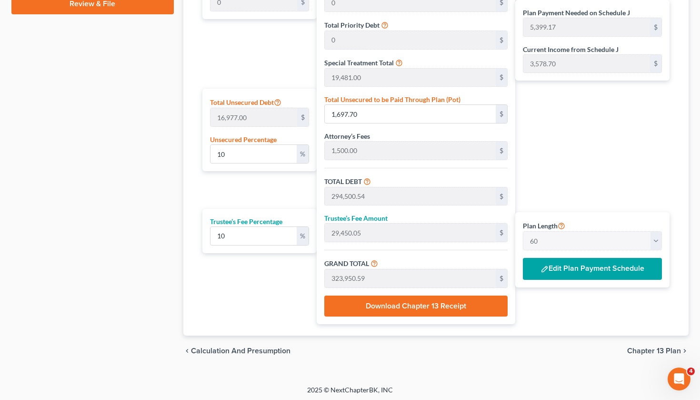
click at [559, 270] on button "Edit Plan Payment Schedule" at bounding box center [592, 269] width 139 height 22
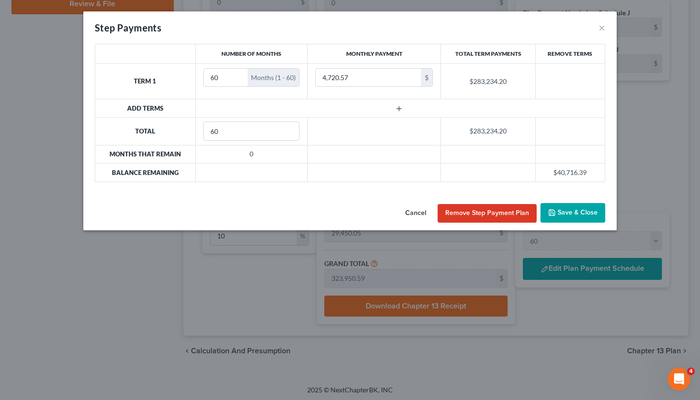
click at [571, 214] on button "Save & Close" at bounding box center [573, 213] width 65 height 20
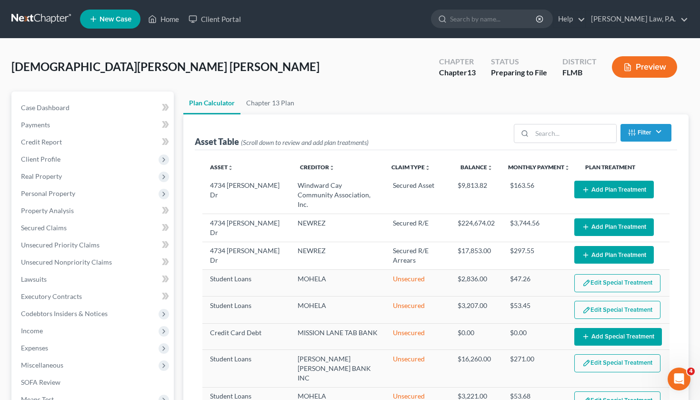
scroll to position [0, 0]
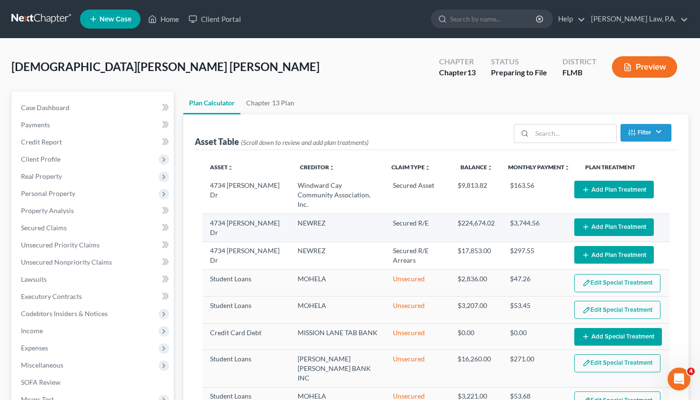
click at [612, 219] on button "Add Plan Treatment" at bounding box center [614, 227] width 80 height 18
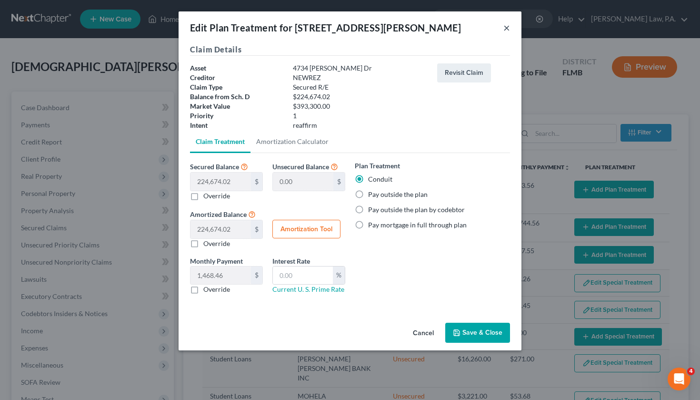
click at [509, 28] on button "×" at bounding box center [507, 27] width 7 height 11
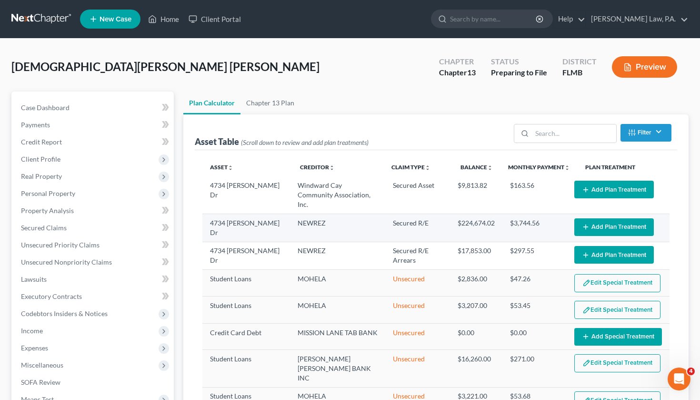
click at [604, 218] on button "Add Plan Treatment" at bounding box center [614, 227] width 80 height 18
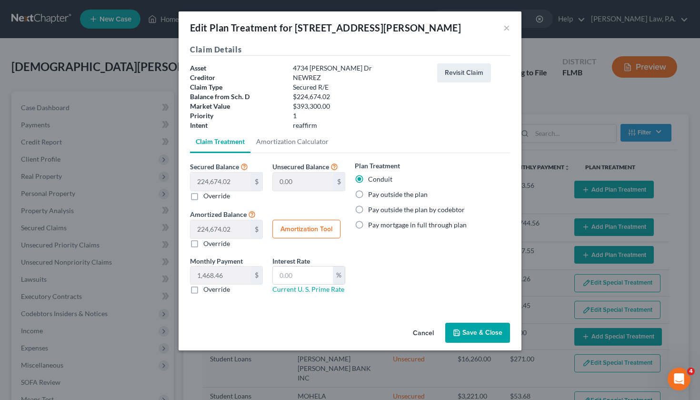
click at [203, 291] on label "Override" at bounding box center [216, 289] width 27 height 10
click at [207, 291] on input "Override" at bounding box center [210, 287] width 6 height 6
click at [203, 291] on label "Override" at bounding box center [216, 289] width 27 height 10
click at [207, 291] on input "Override" at bounding box center [210, 287] width 6 height 6
checkbox input "false"
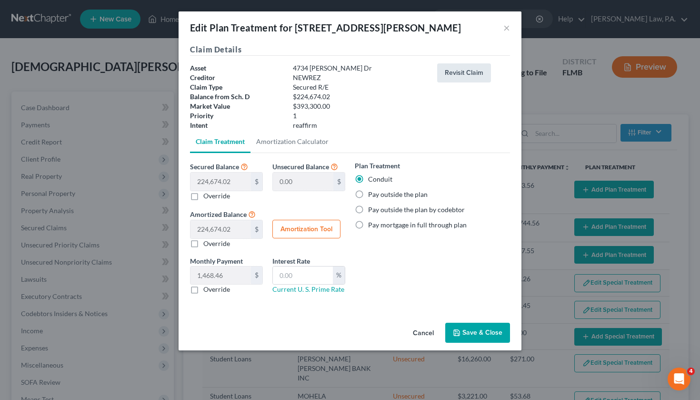
click at [472, 70] on button "Revisit Claim" at bounding box center [464, 72] width 54 height 19
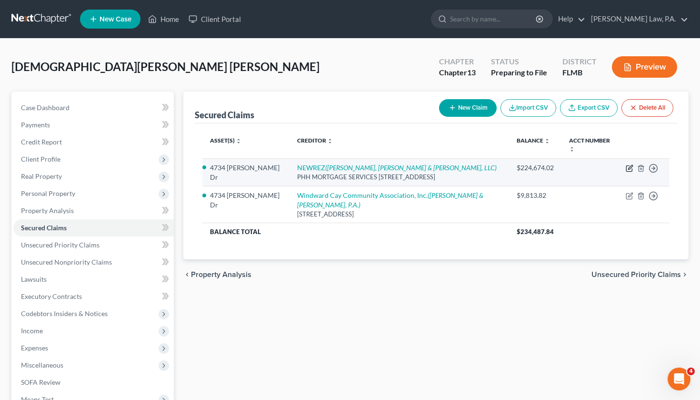
click at [628, 164] on icon "button" at bounding box center [630, 168] width 8 height 8
select select "9"
select select "2"
select select "0"
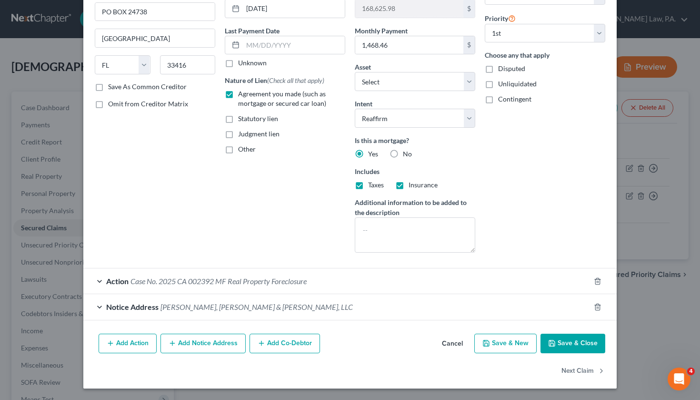
scroll to position [104, 0]
click at [551, 340] on icon "button" at bounding box center [552, 344] width 8 height 8
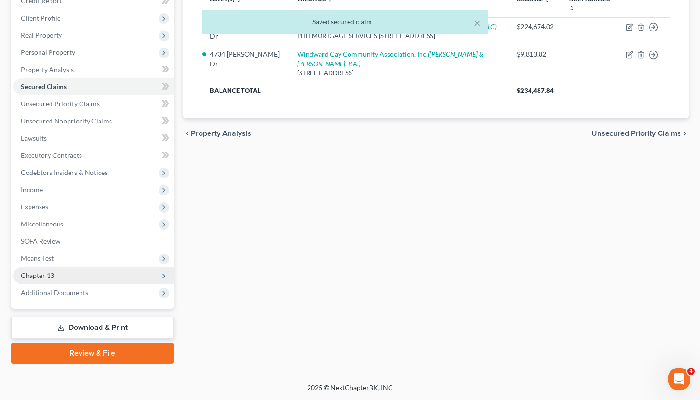
scroll to position [141, 0]
click at [85, 277] on span "Chapter 13" at bounding box center [93, 275] width 161 height 17
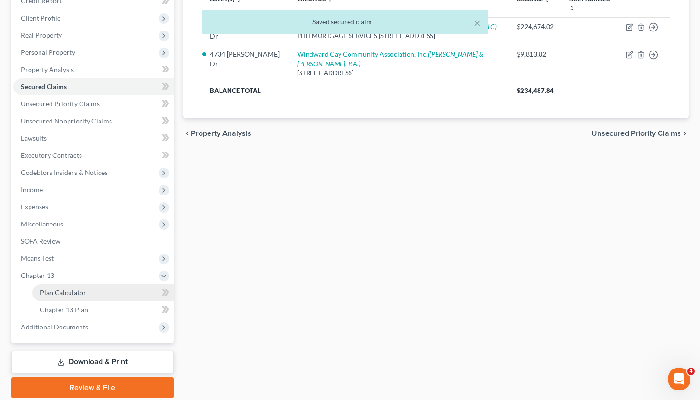
click at [102, 294] on link "Plan Calculator" at bounding box center [102, 292] width 141 height 17
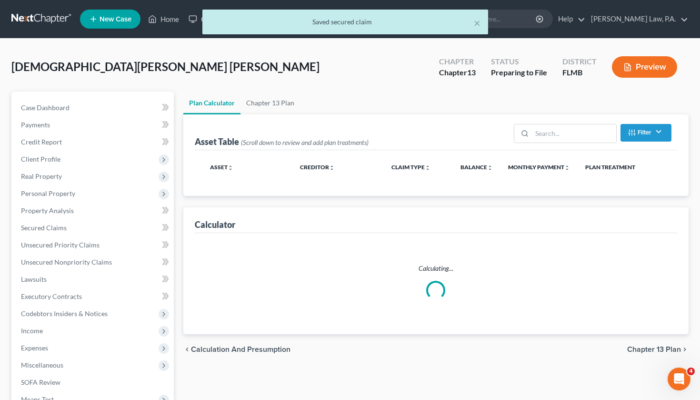
select select "59"
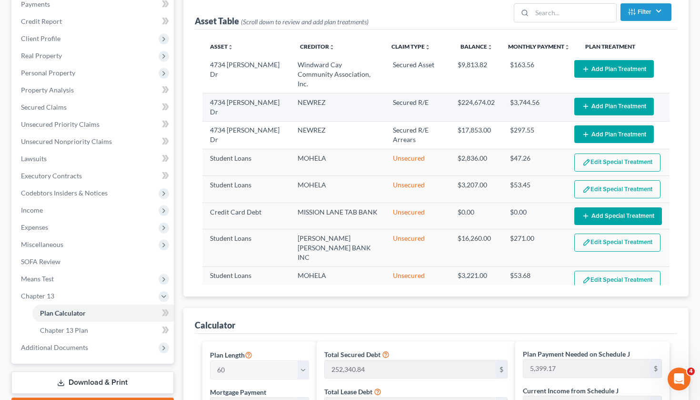
click at [615, 98] on button "Add Plan Treatment" at bounding box center [614, 107] width 80 height 18
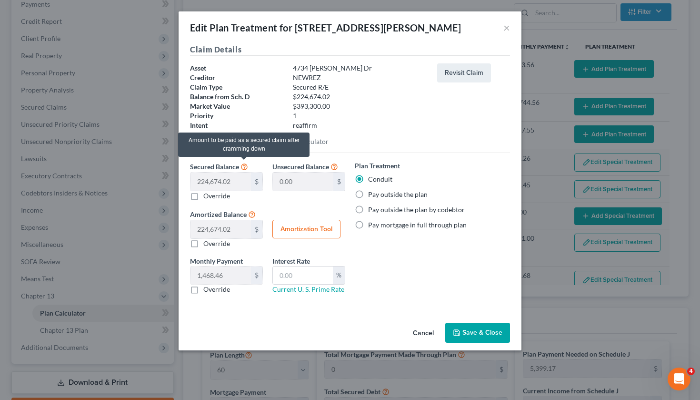
click at [245, 164] on icon at bounding box center [245, 165] width 8 height 9
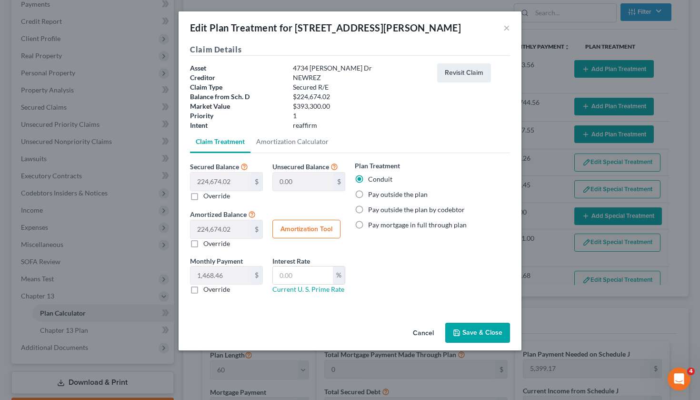
click at [260, 163] on div "Secured Balance 224,674.02 $ $ Override" at bounding box center [226, 181] width 82 height 40
click at [288, 217] on div "Amortized Balance 224,674.02 $ $ Override Amortization Tool" at bounding box center [267, 228] width 165 height 40
click at [289, 141] on link "Amortization Calculator" at bounding box center [293, 141] width 84 height 23
type input "224,674.02"
type input "60"
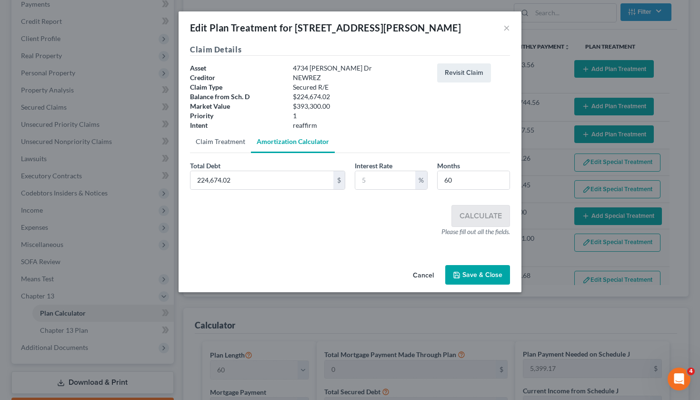
click at [227, 143] on link "Claim Treatment" at bounding box center [220, 141] width 61 height 23
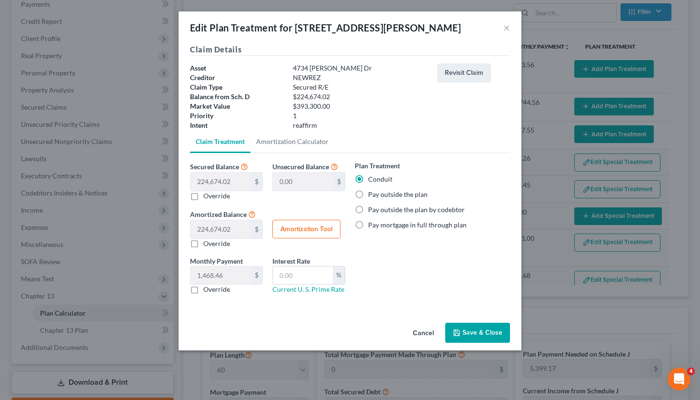
click at [203, 287] on label "Override" at bounding box center [216, 289] width 27 height 10
click at [207, 287] on input "Override" at bounding box center [210, 287] width 6 height 6
checkbox input "true"
click at [231, 272] on input "text" at bounding box center [221, 275] width 60 height 18
type input "1,500"
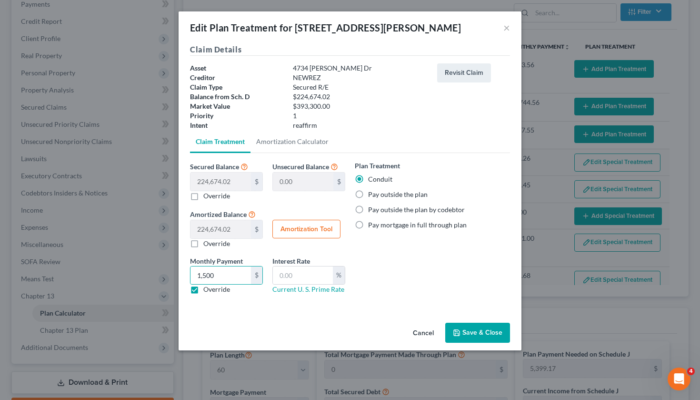
click at [482, 331] on button "Save & Close" at bounding box center [477, 332] width 65 height 20
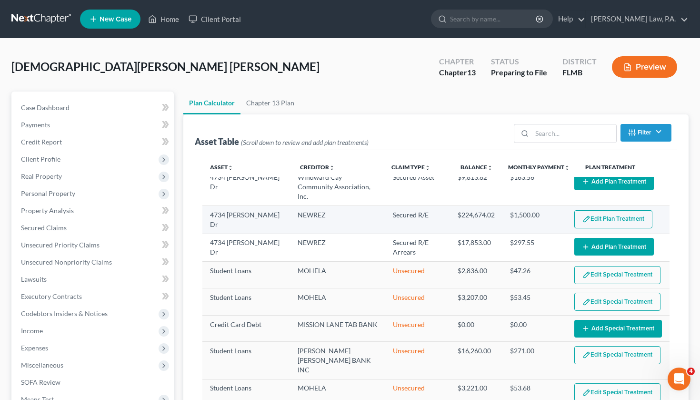
click at [614, 211] on button "Edit Plan Treatment" at bounding box center [613, 219] width 78 height 18
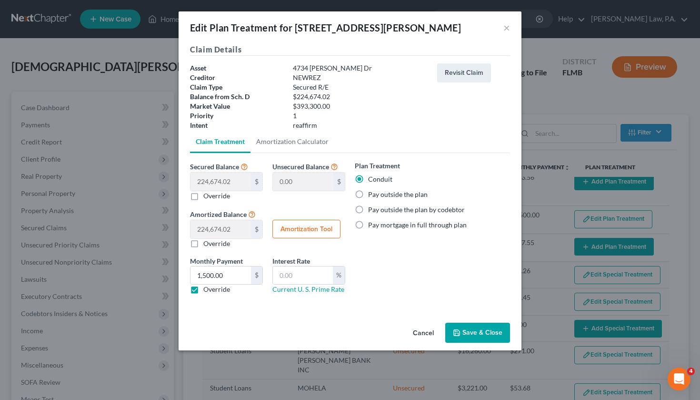
click at [203, 288] on label "Override" at bounding box center [216, 289] width 27 height 10
click at [207, 288] on input "Override" at bounding box center [210, 287] width 6 height 6
click at [203, 290] on label "Override" at bounding box center [216, 289] width 27 height 10
click at [207, 290] on input "Override" at bounding box center [210, 287] width 6 height 6
click at [489, 331] on button "Save & Close" at bounding box center [477, 332] width 65 height 20
